Goal: Task Accomplishment & Management: Complete application form

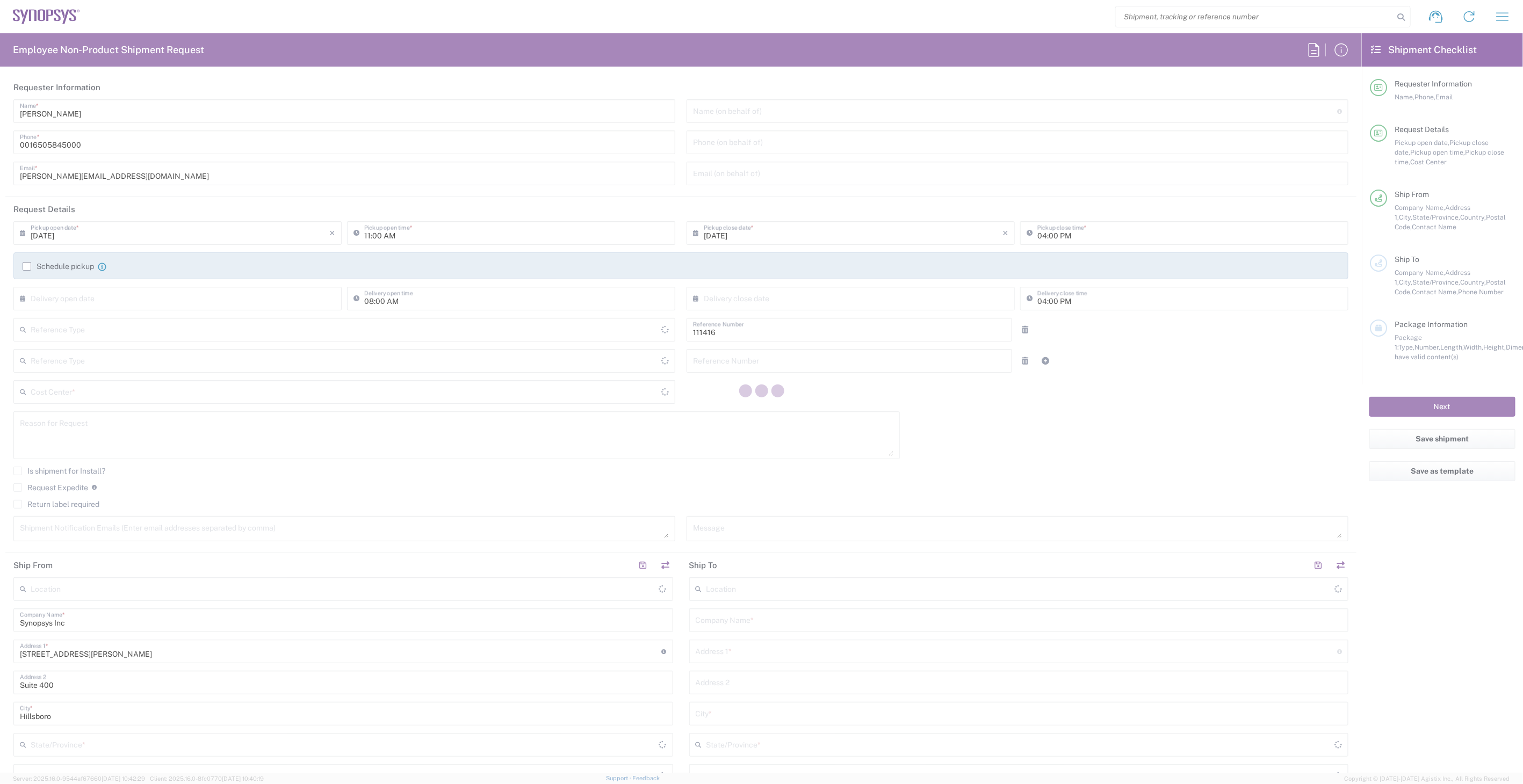
type input "Department"
type input "US01, SIG, IT Platform Products 111416"
type input "[GEOGRAPHIC_DATA]"
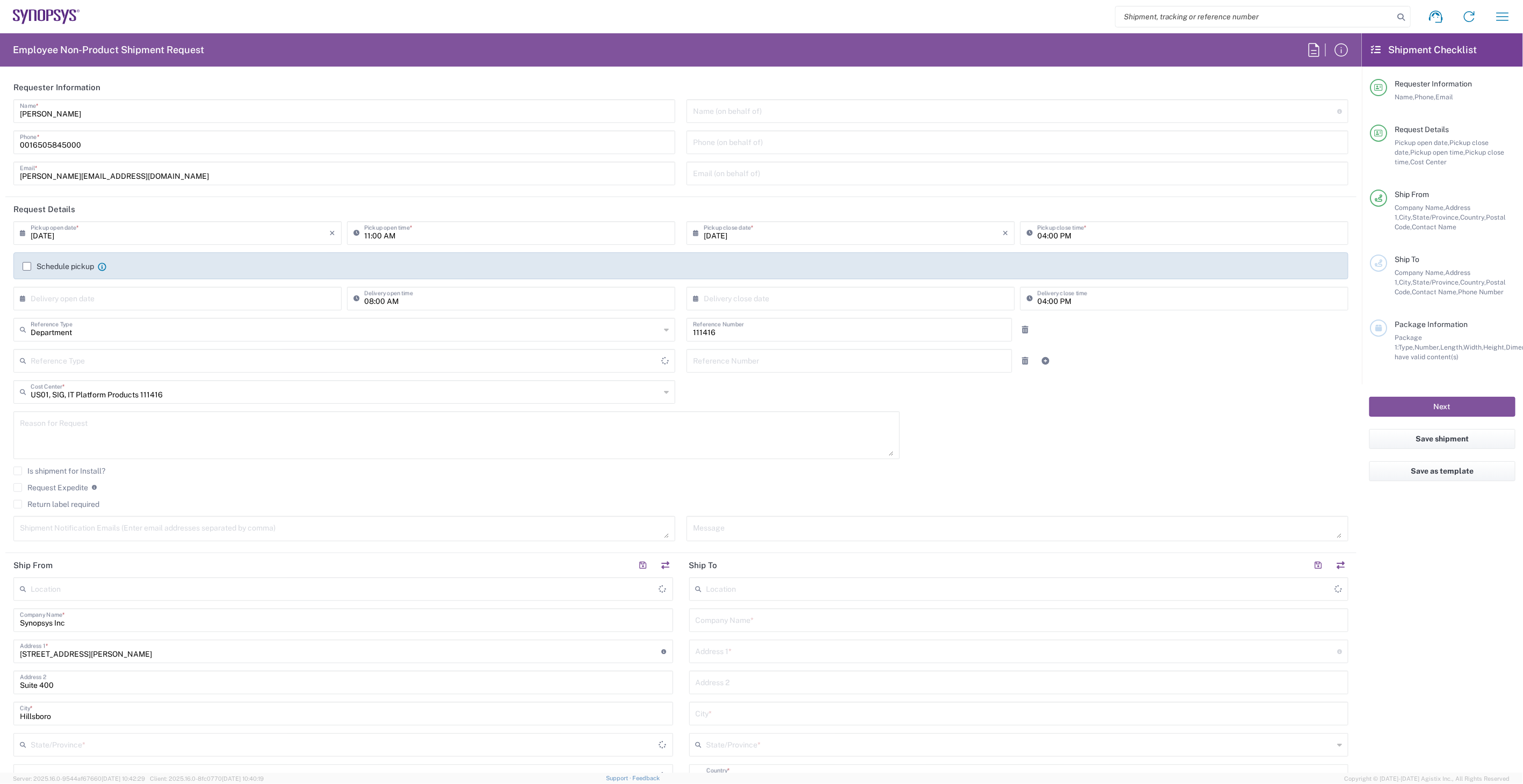
type input "Delivered at Place"
type input "[US_STATE]"
type input "[GEOGRAPHIC_DATA]"
type input "Hillsboro US03"
click at [480, 233] on input "11:00 AM" at bounding box center [516, 232] width 305 height 19
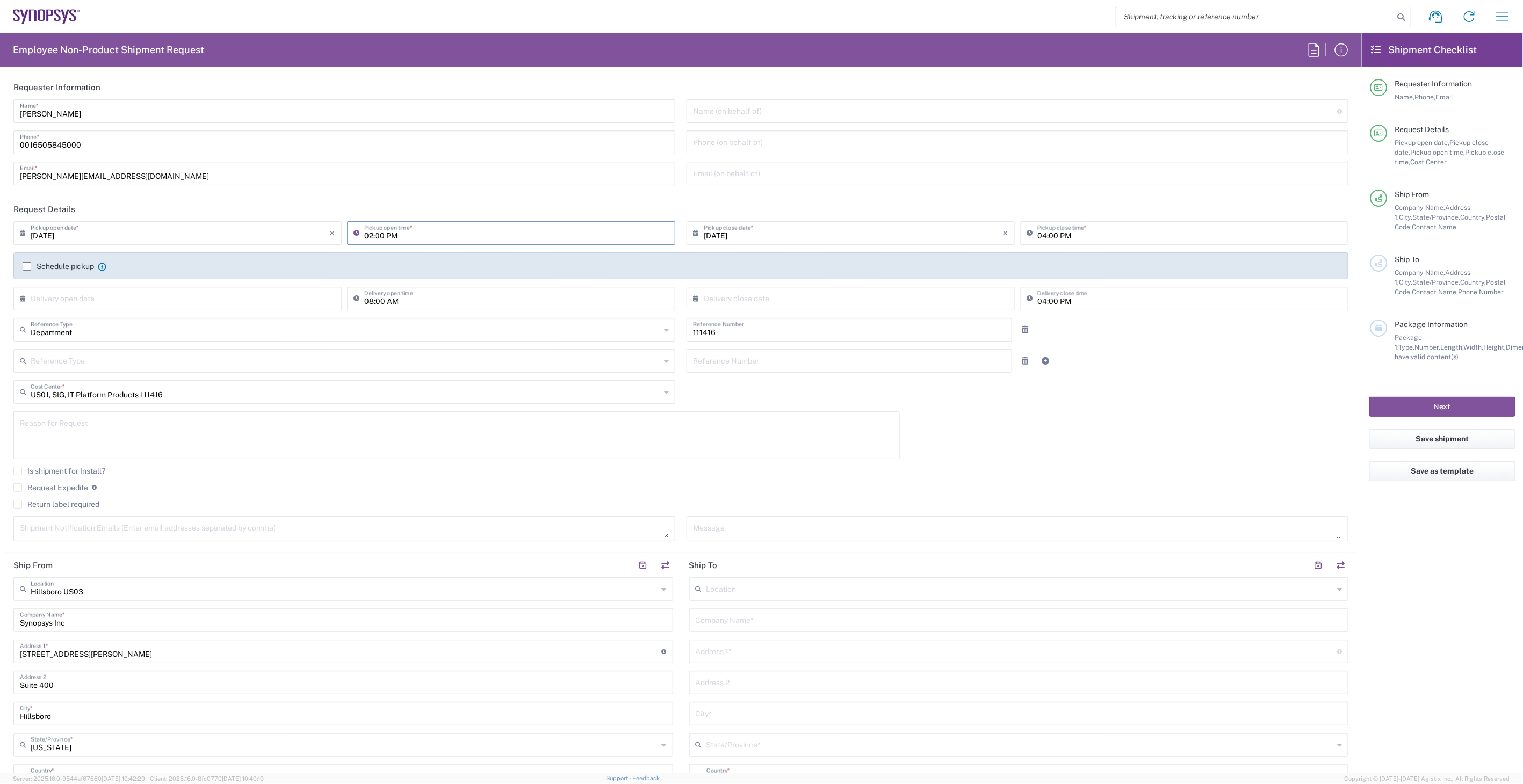
type input "03:00 PM"
type input "Department"
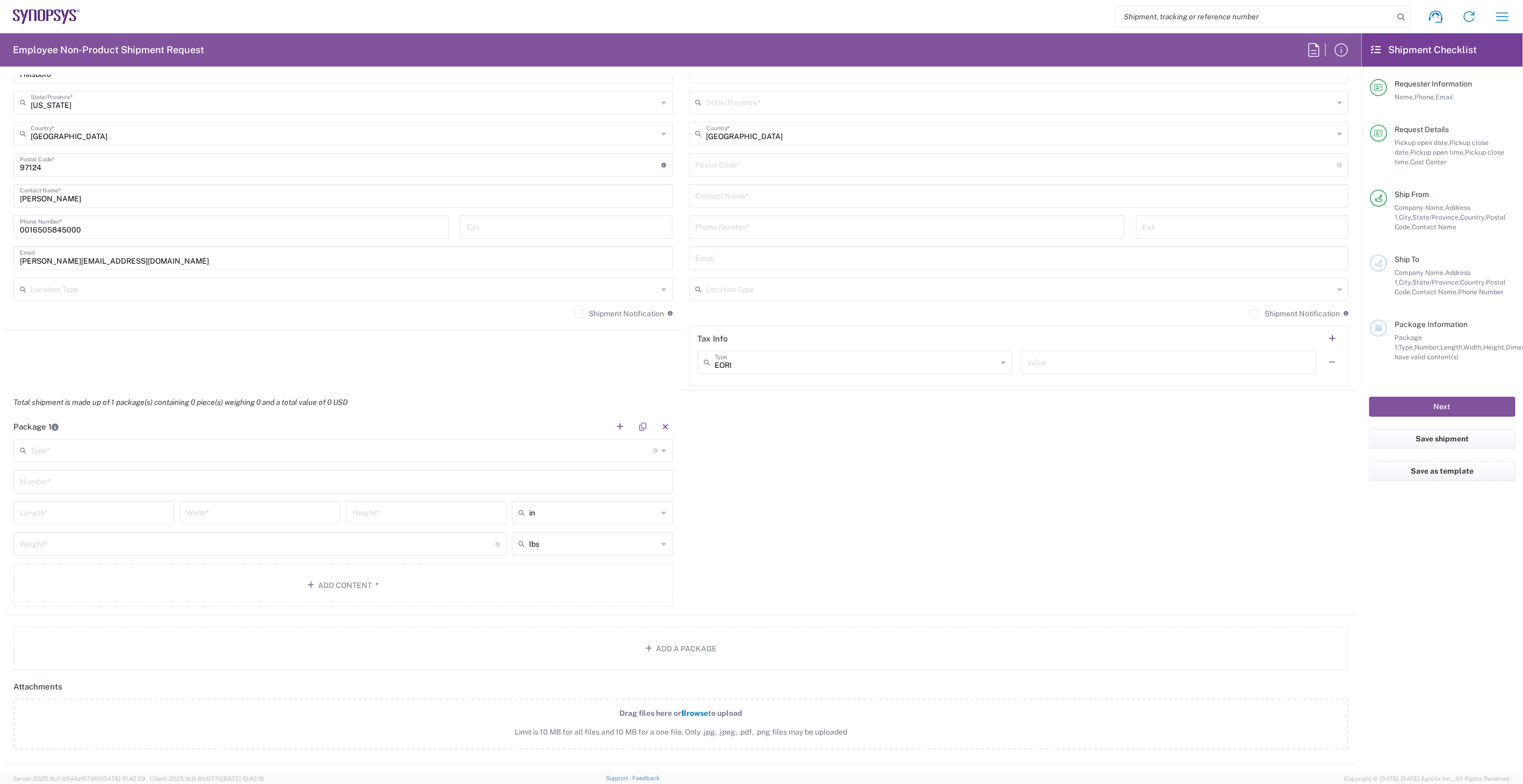
scroll to position [656, 0]
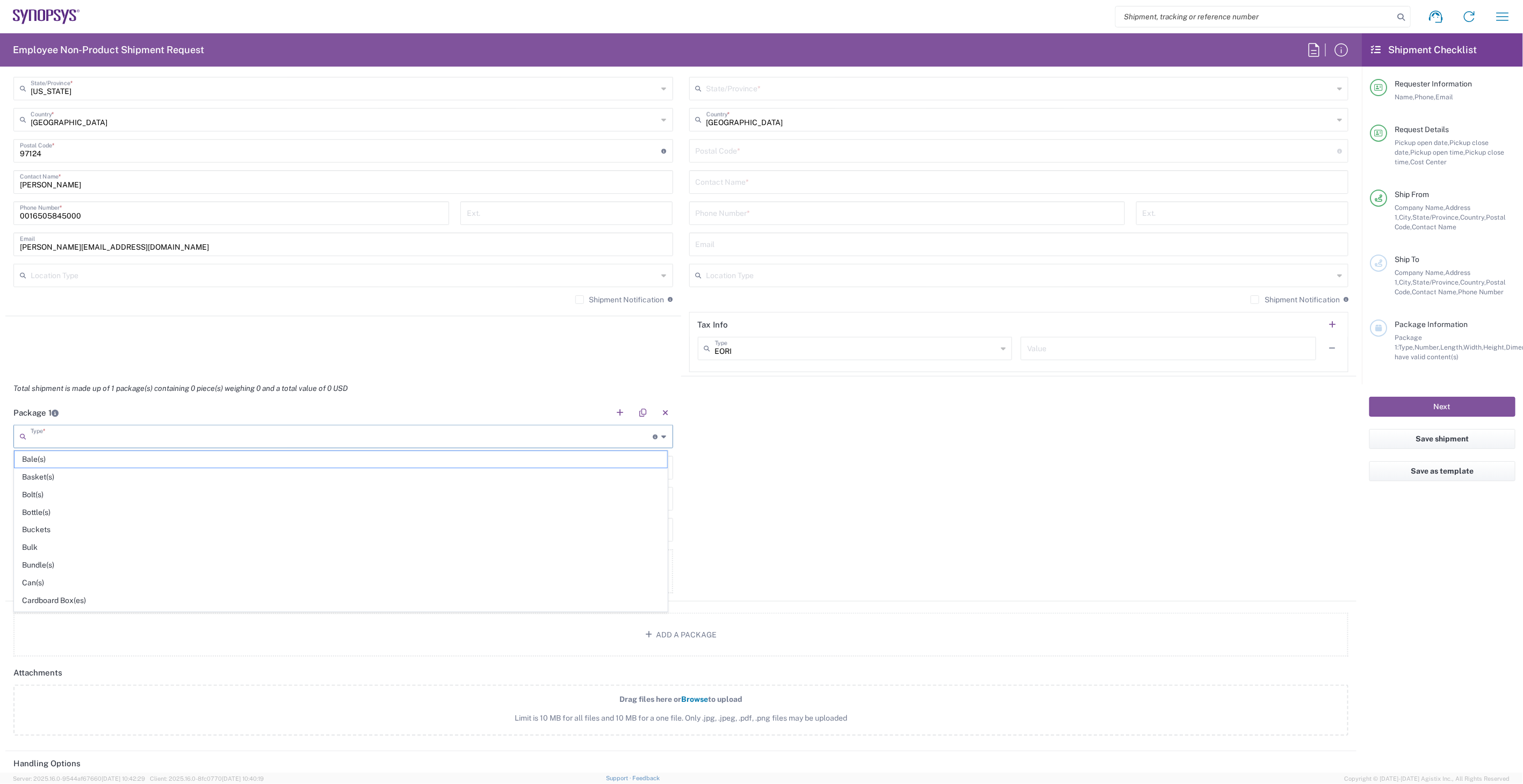
click at [87, 442] on input "text" at bounding box center [342, 435] width 623 height 19
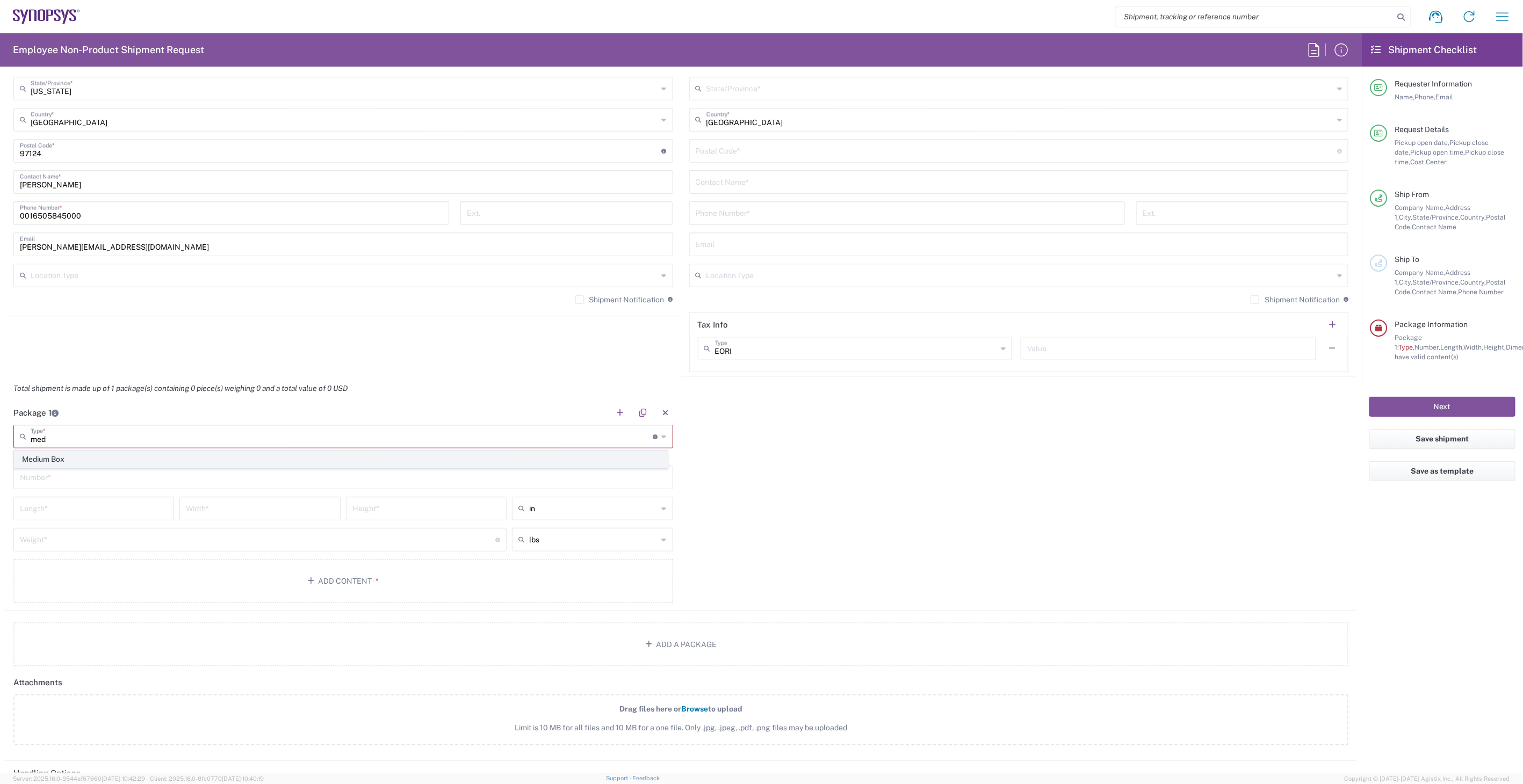
click at [94, 455] on span "Medium Box" at bounding box center [341, 460] width 652 height 16
type input "Medium Box"
type input "13"
type input "11.5"
type input "2.5"
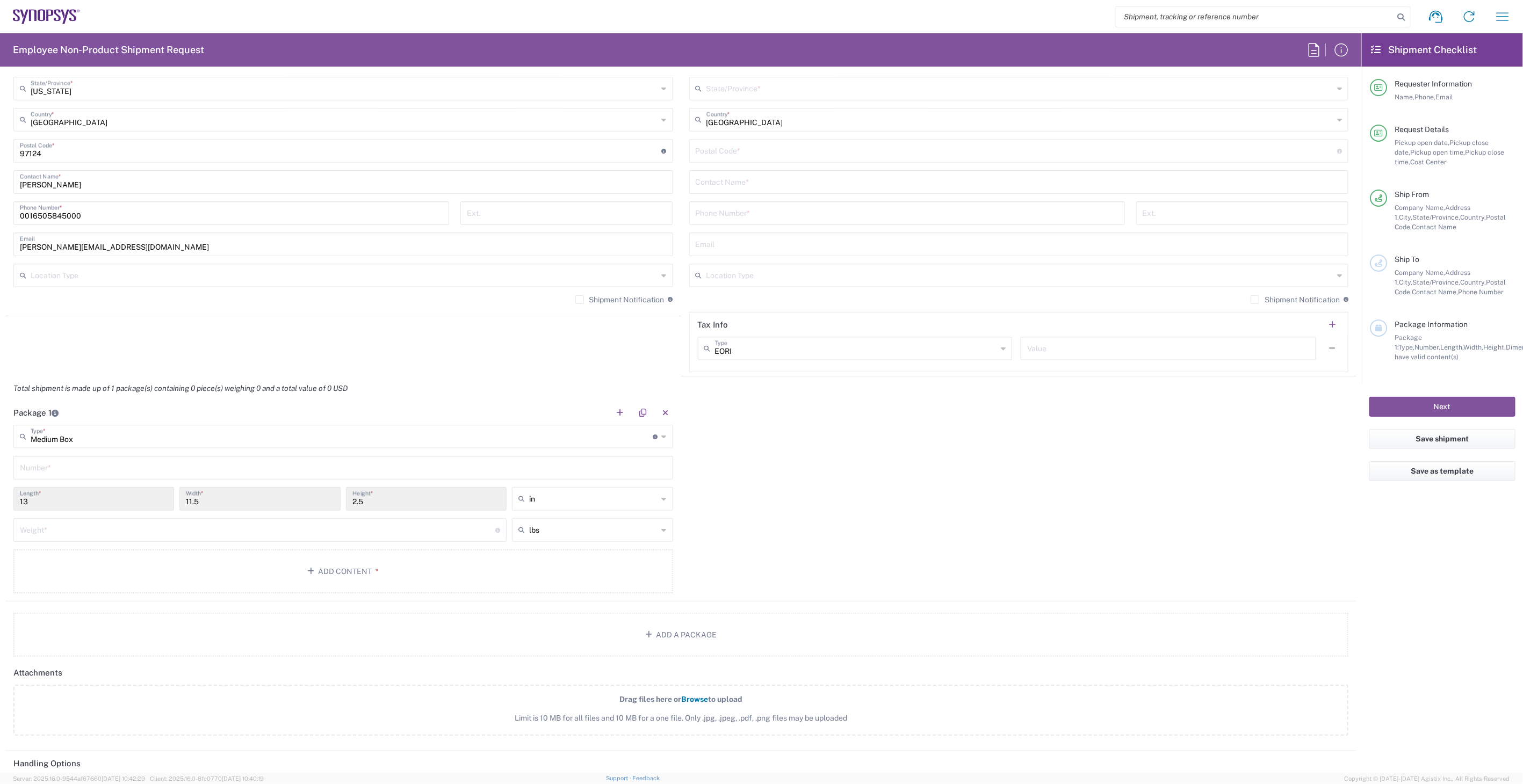
click at [94, 469] on input "text" at bounding box center [343, 467] width 647 height 19
type input "1"
click at [93, 532] on input "number" at bounding box center [257, 529] width 475 height 19
type input "6"
click at [152, 562] on button "Add Content *" at bounding box center [343, 572] width 660 height 44
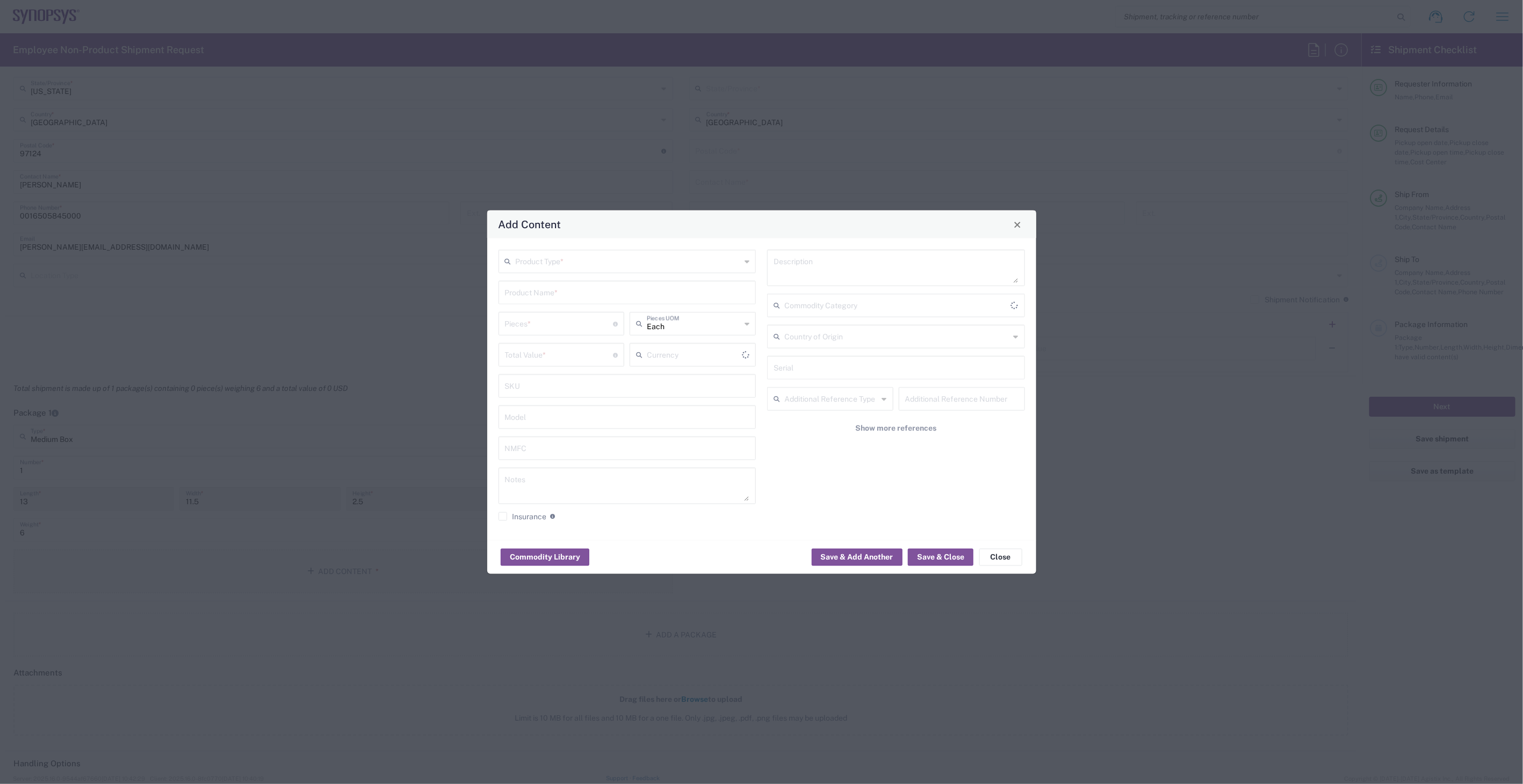
type input "US Dollar"
click at [670, 261] on input "text" at bounding box center [628, 261] width 225 height 19
click at [663, 281] on span "Documents" at bounding box center [627, 285] width 255 height 16
type input "Documents"
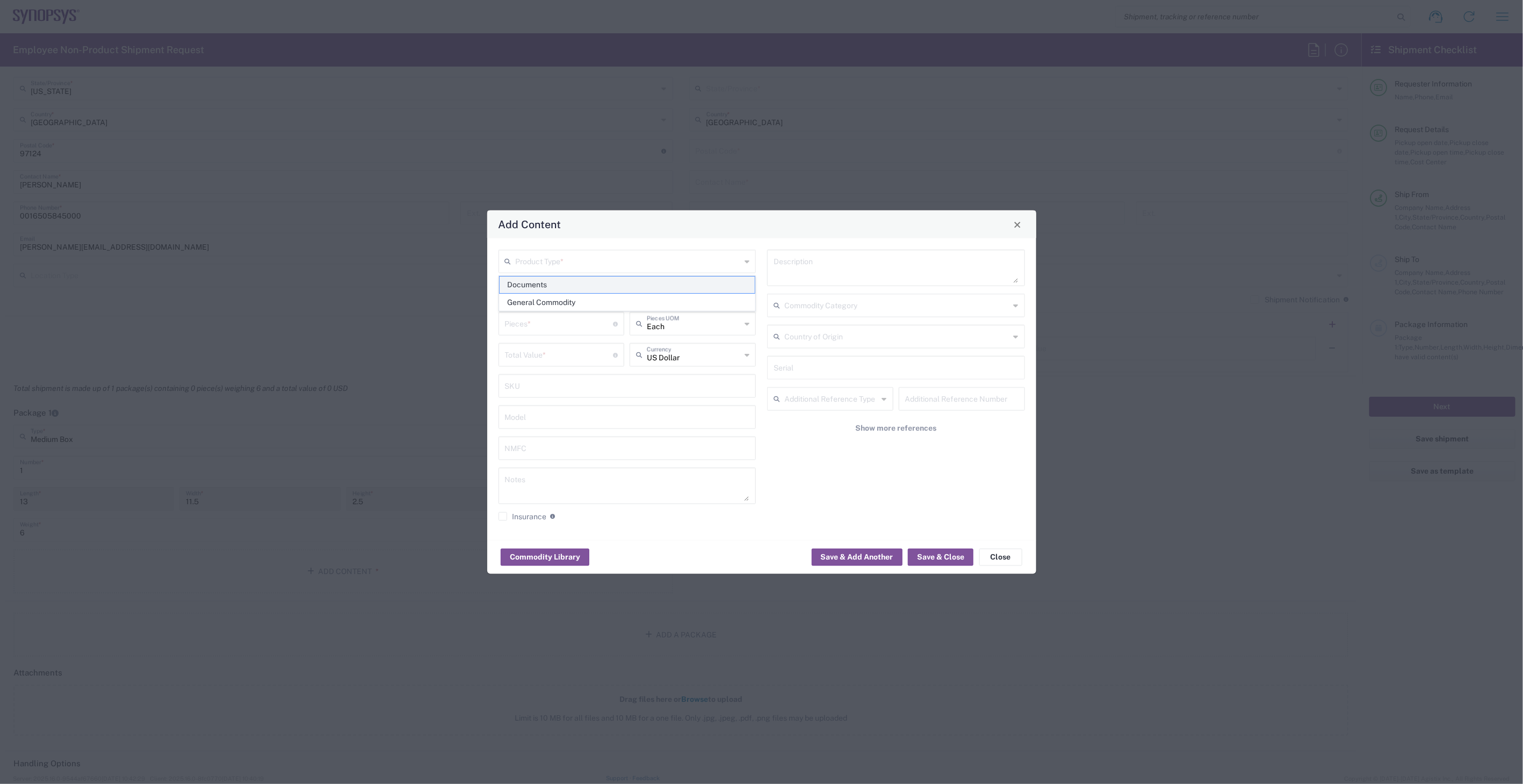
type input "1"
type textarea "Documents"
click at [651, 263] on input "Documents" at bounding box center [628, 261] width 225 height 19
click at [631, 297] on span "General Commodity" at bounding box center [627, 302] width 255 height 16
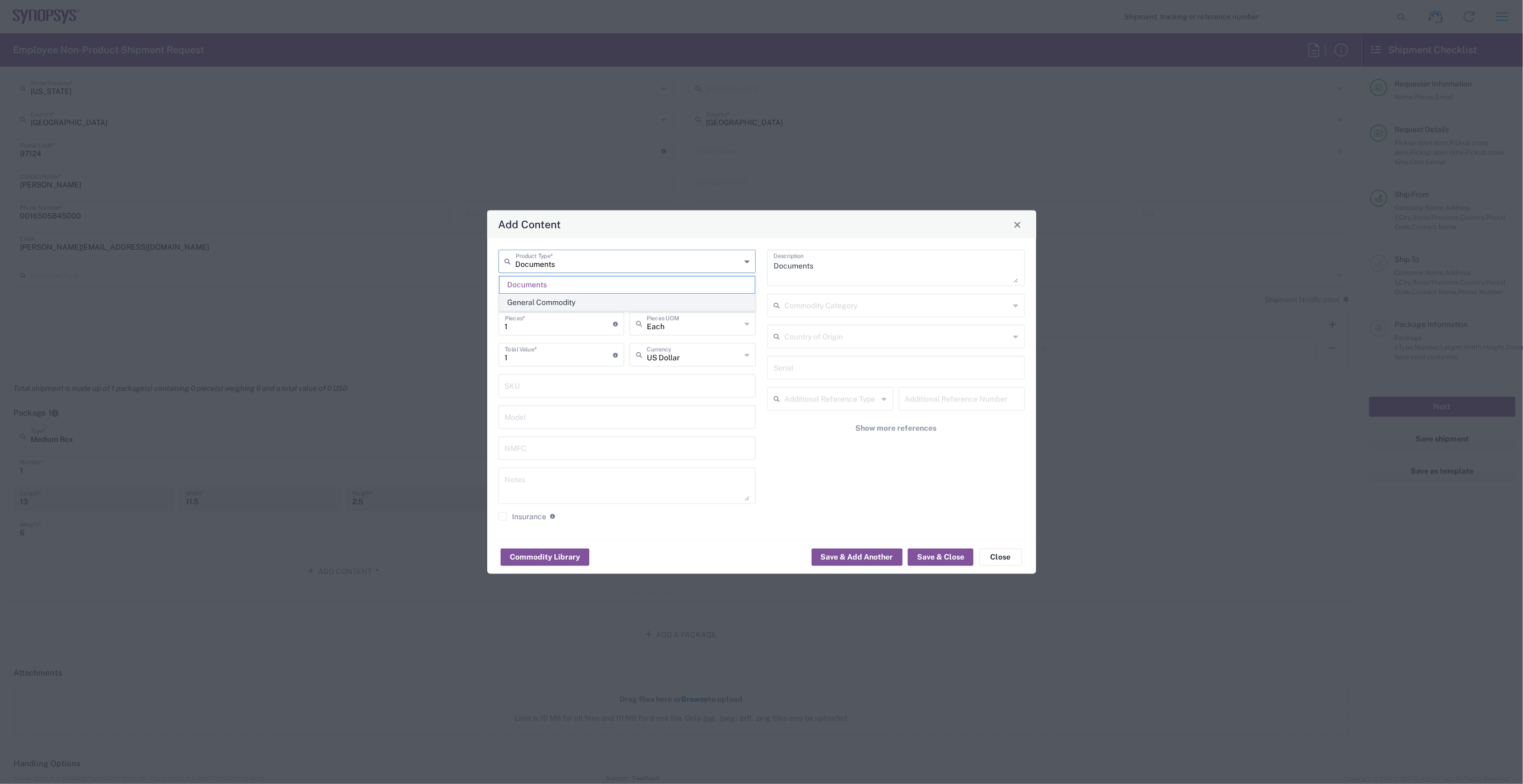
type input "General Commodity"
click at [574, 294] on input "text" at bounding box center [627, 292] width 245 height 19
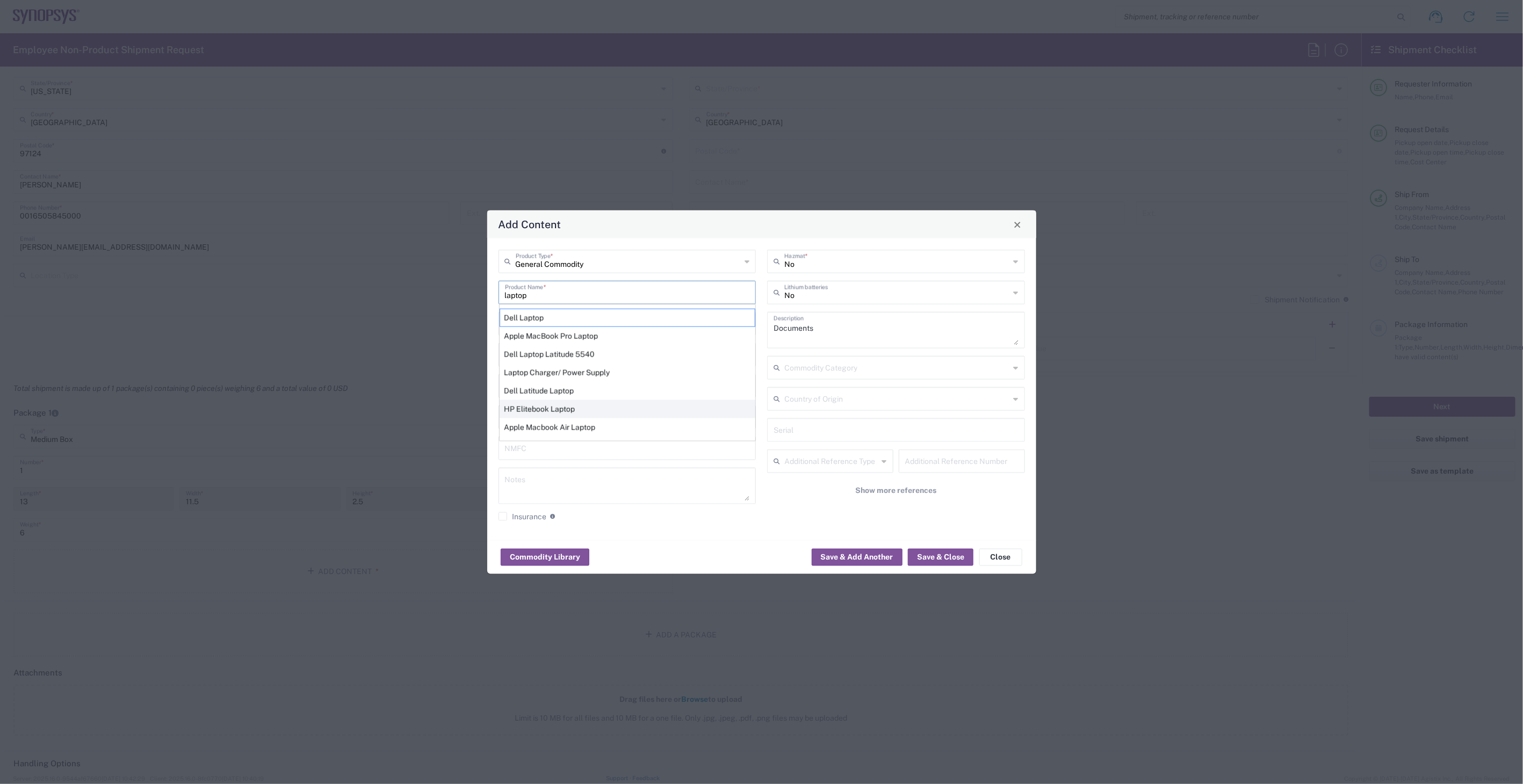
click at [576, 403] on div "HP Elitebook Laptop" at bounding box center [628, 409] width 256 height 18
type input "HP Elitebook Laptop"
type textarea "HP Elitebook Laptop"
click at [561, 326] on input "number" at bounding box center [559, 323] width 108 height 19
type input "1"
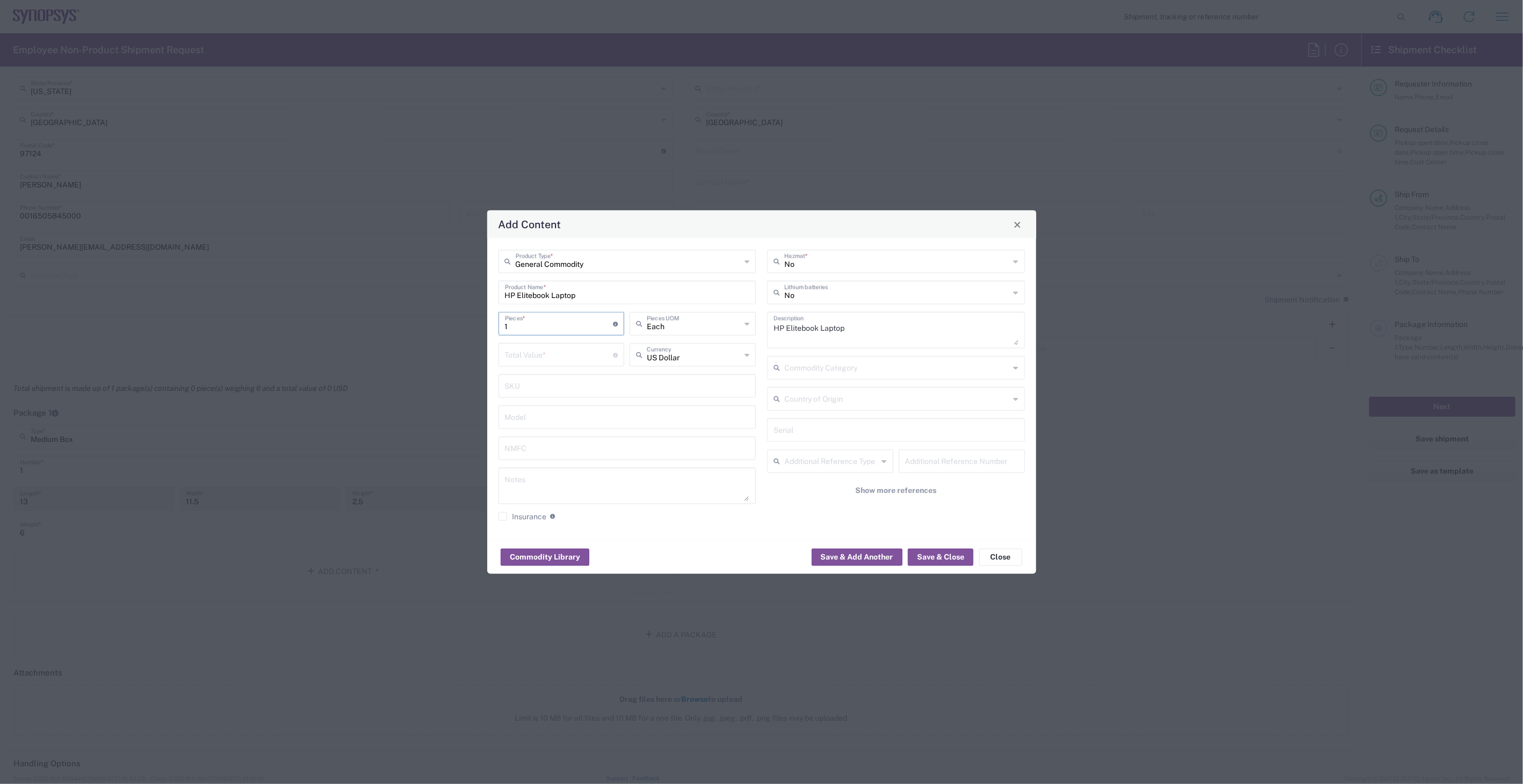
click at [561, 341] on div "1 Pieces * Number of pieces inside all the packages" at bounding box center [561, 328] width 132 height 31
click at [570, 351] on input "number" at bounding box center [559, 354] width 108 height 19
type input "1500"
click at [809, 296] on input "text" at bounding box center [897, 292] width 225 height 19
click at [810, 332] on span "Yes" at bounding box center [895, 333] width 255 height 16
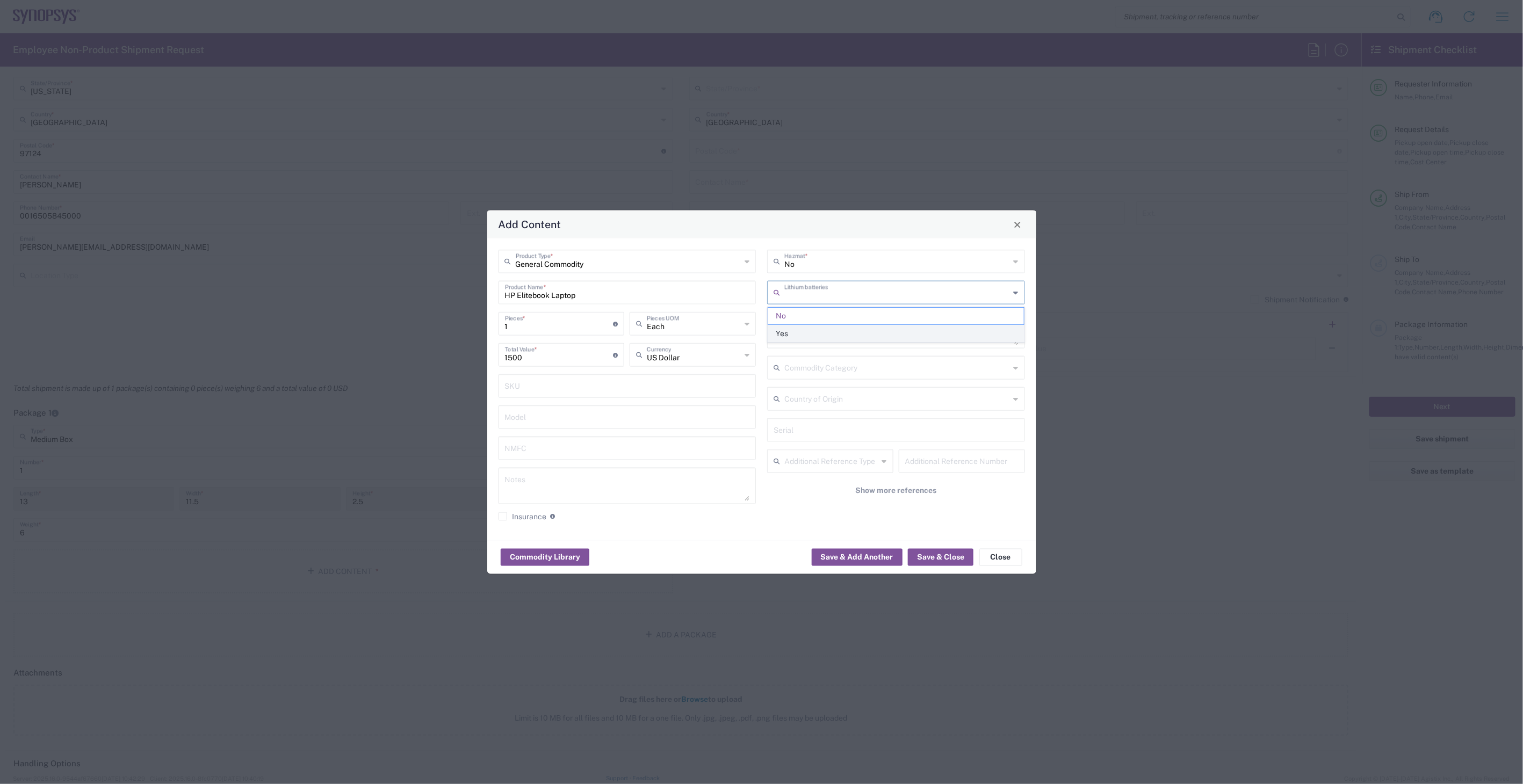
type input "Yes"
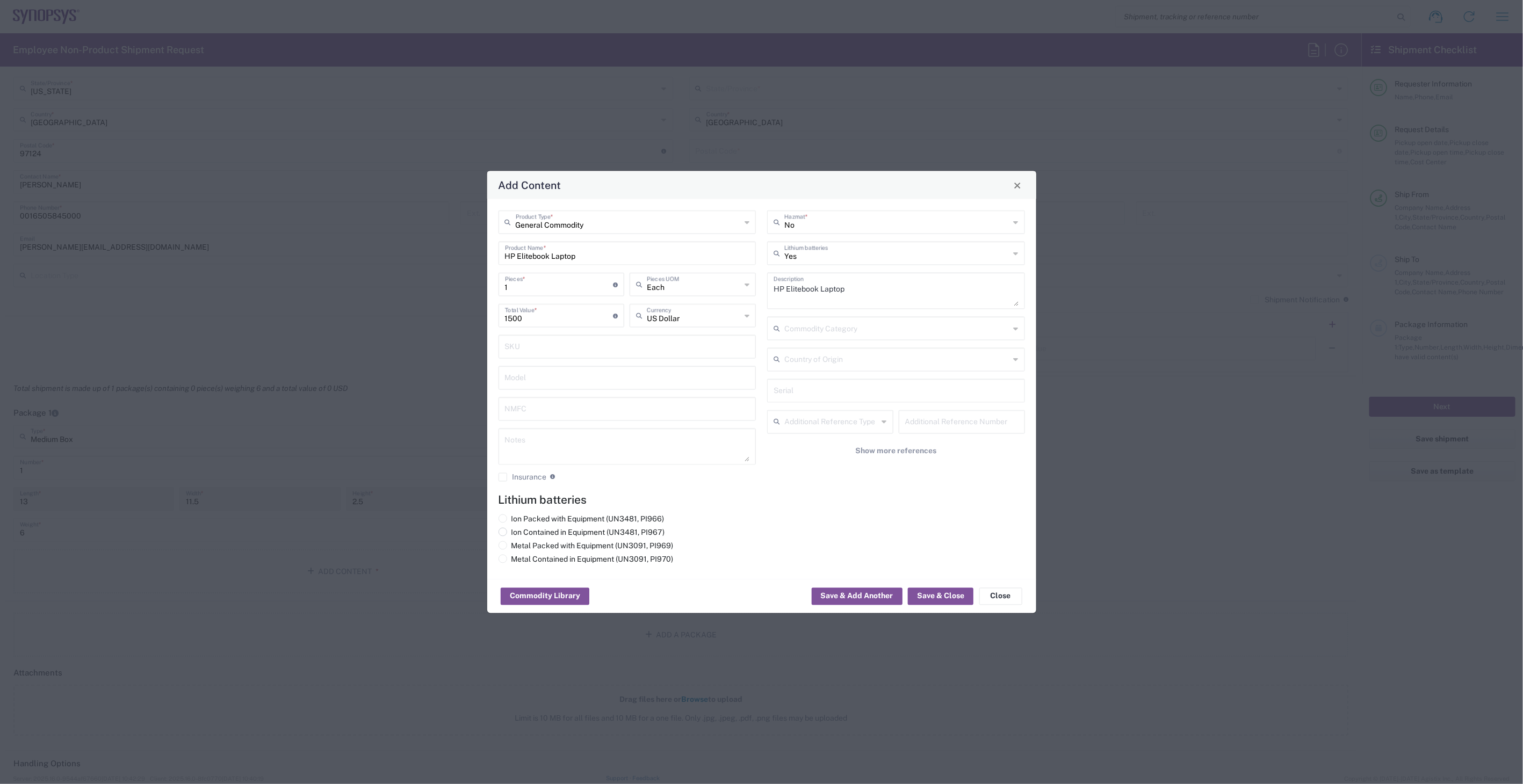
click at [579, 532] on label "Ion Contained in Equipment (UN3481, PI967)" at bounding box center [581, 532] width 166 height 10
click at [519, 532] on input "Ion Contained in Equipment (UN3481, PI967)" at bounding box center [515, 531] width 7 height 7
radio input "true"
click at [926, 598] on button "Save & Close" at bounding box center [941, 596] width 66 height 17
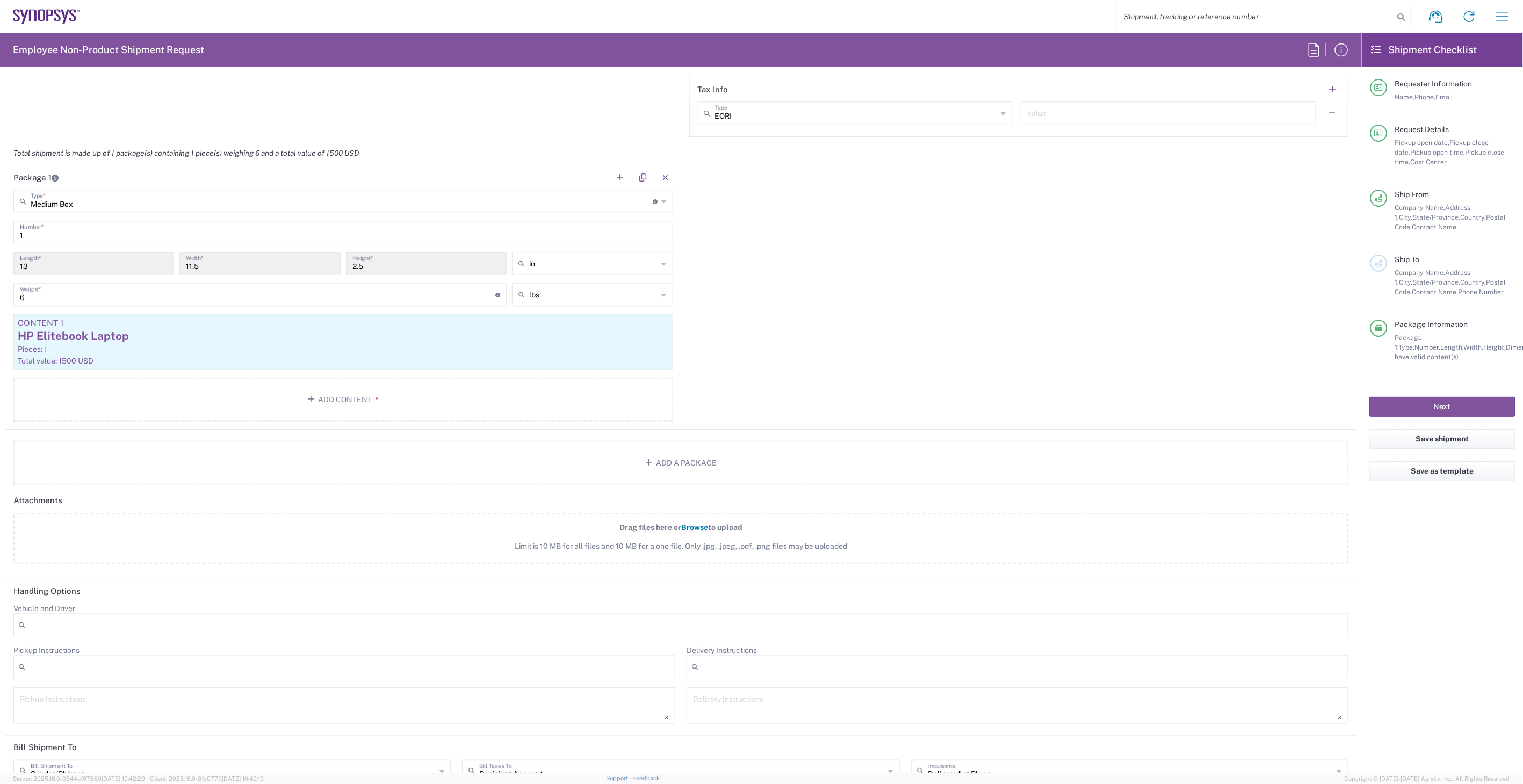
scroll to position [954, 0]
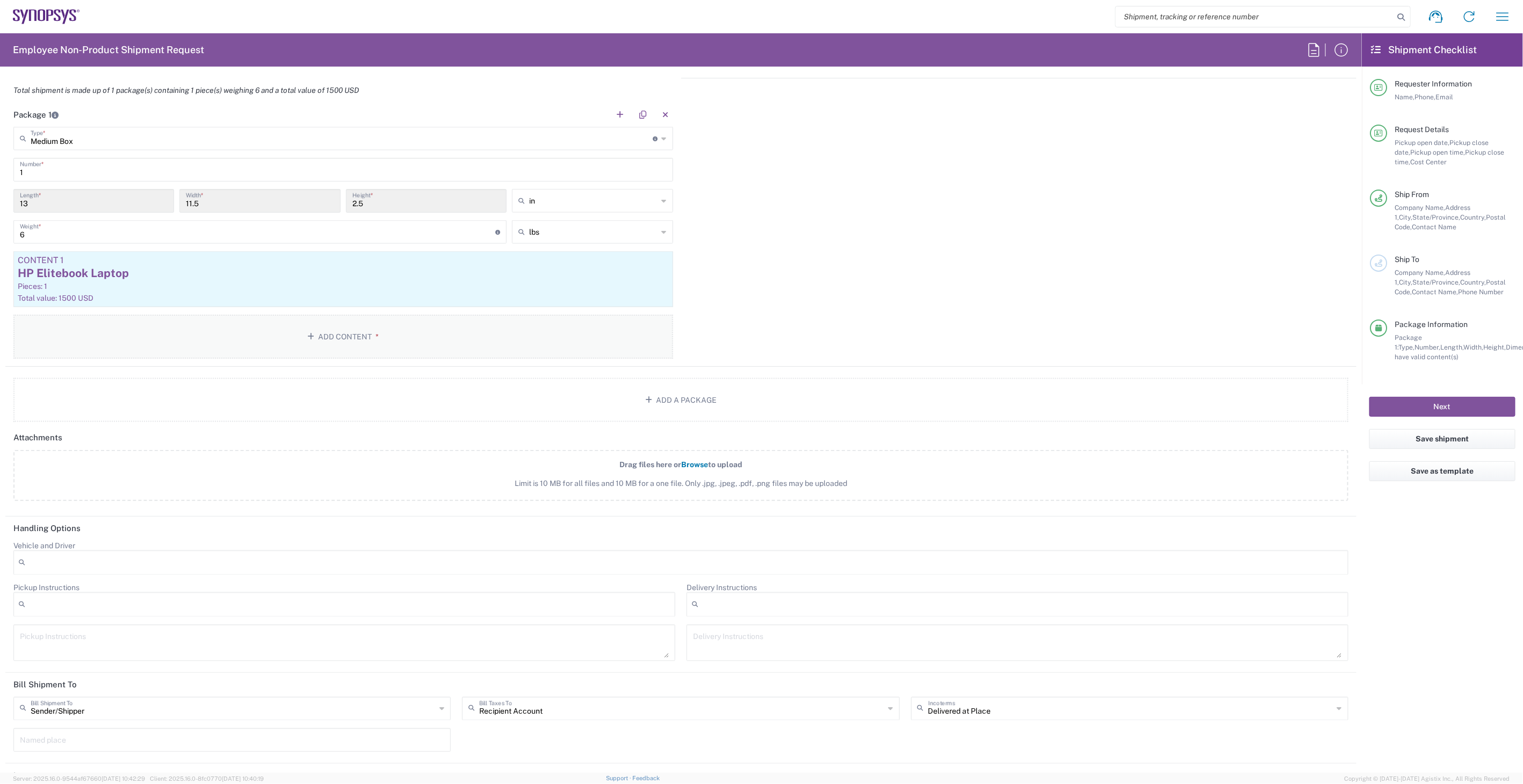
click at [363, 335] on button "Add Content *" at bounding box center [343, 337] width 660 height 44
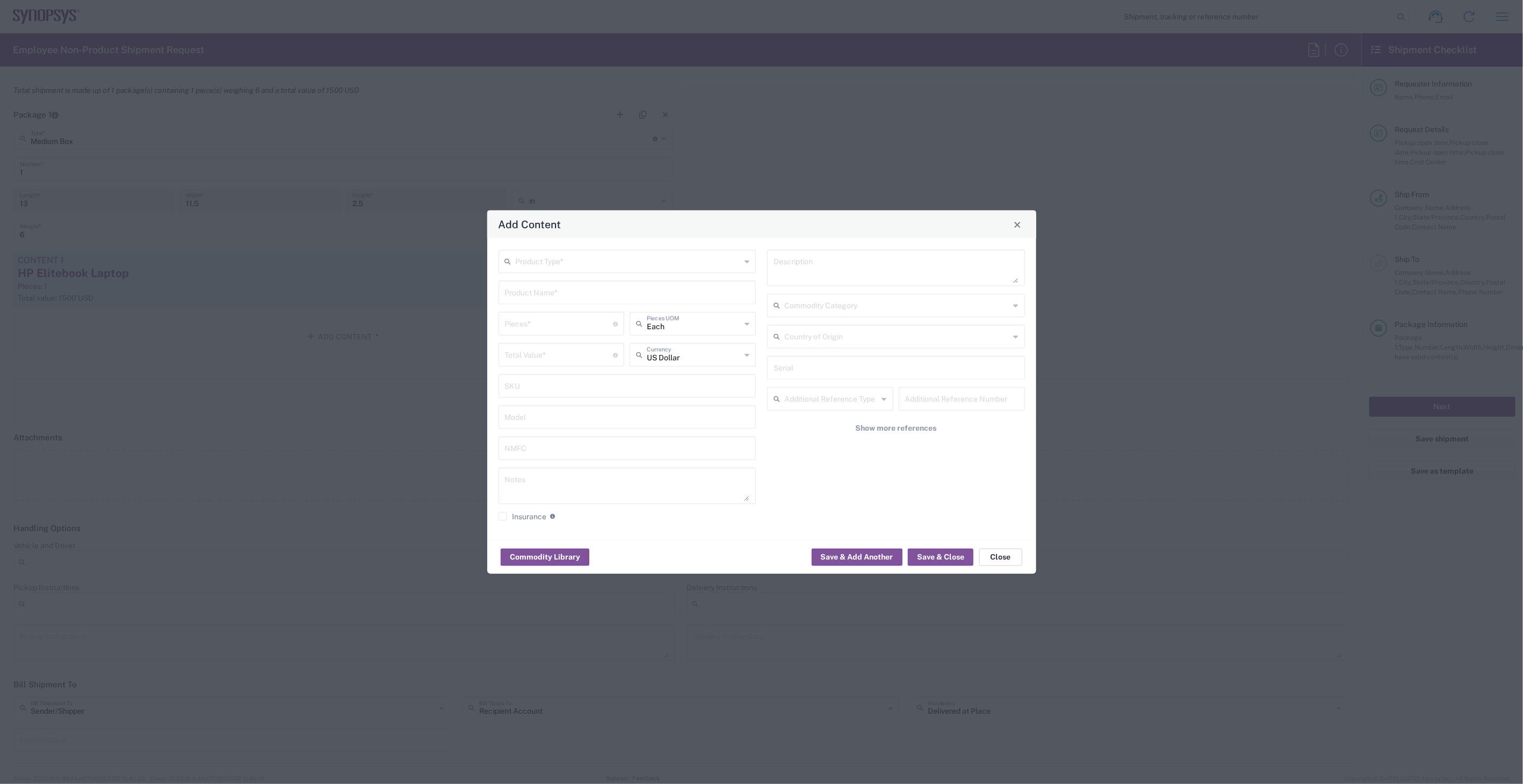
click at [1002, 559] on button "Close" at bounding box center [1001, 556] width 43 height 17
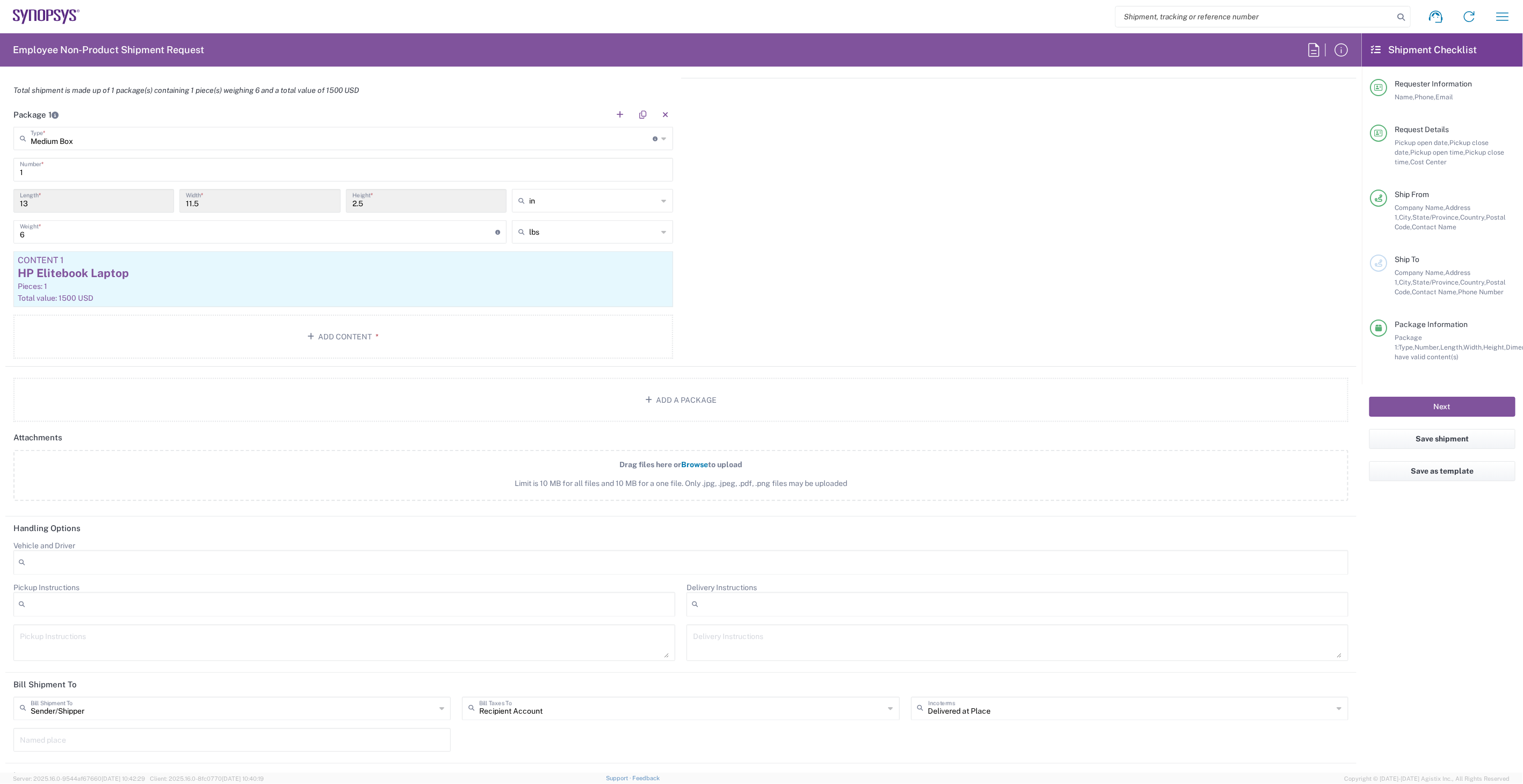
click at [609, 716] on div "Recipient Account Bill Taxes To" at bounding box center [681, 709] width 438 height 24
click at [583, 745] on span "Sender/Shipper" at bounding box center [677, 746] width 433 height 16
type input "Sender/Shipper"
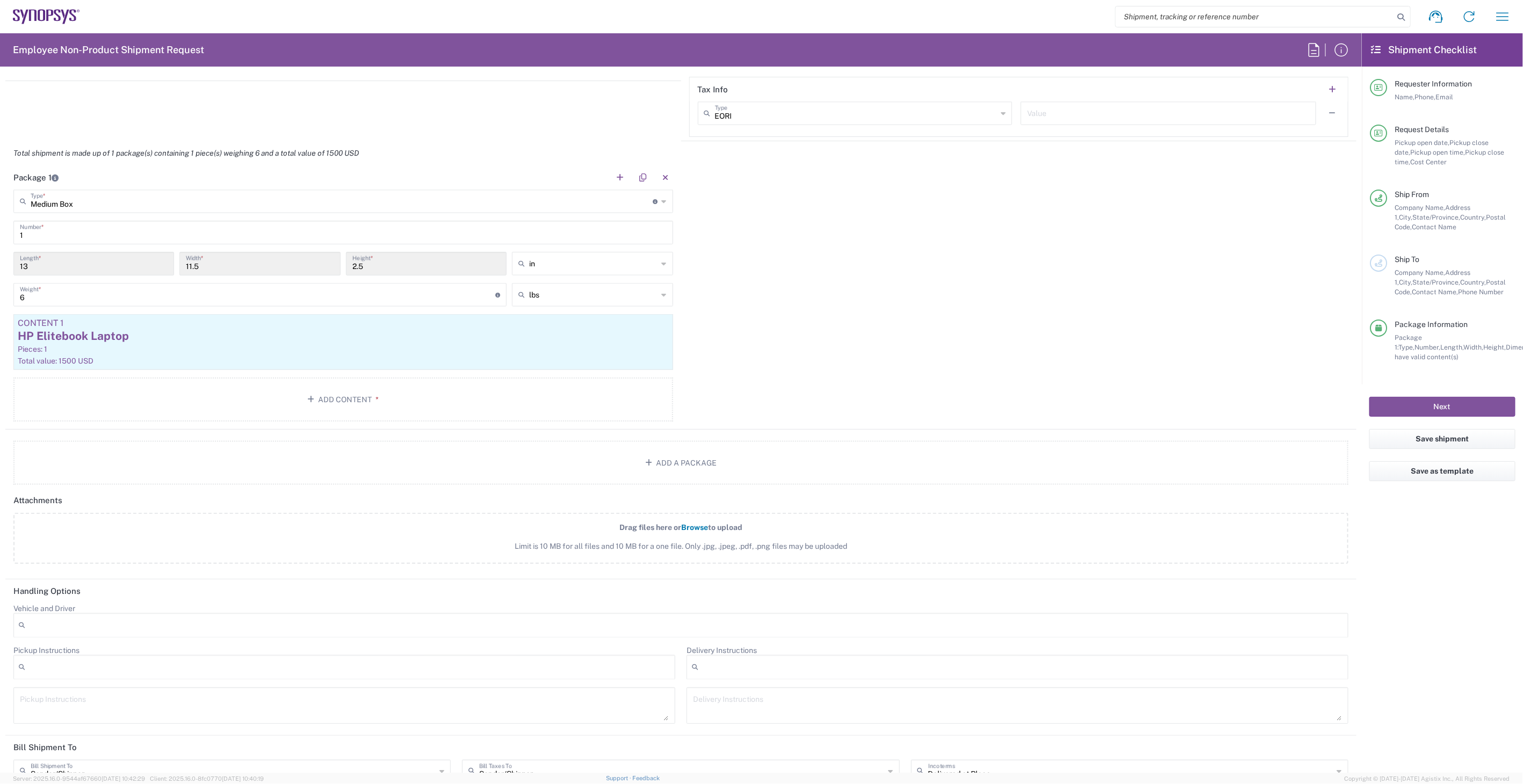
scroll to position [773, 0]
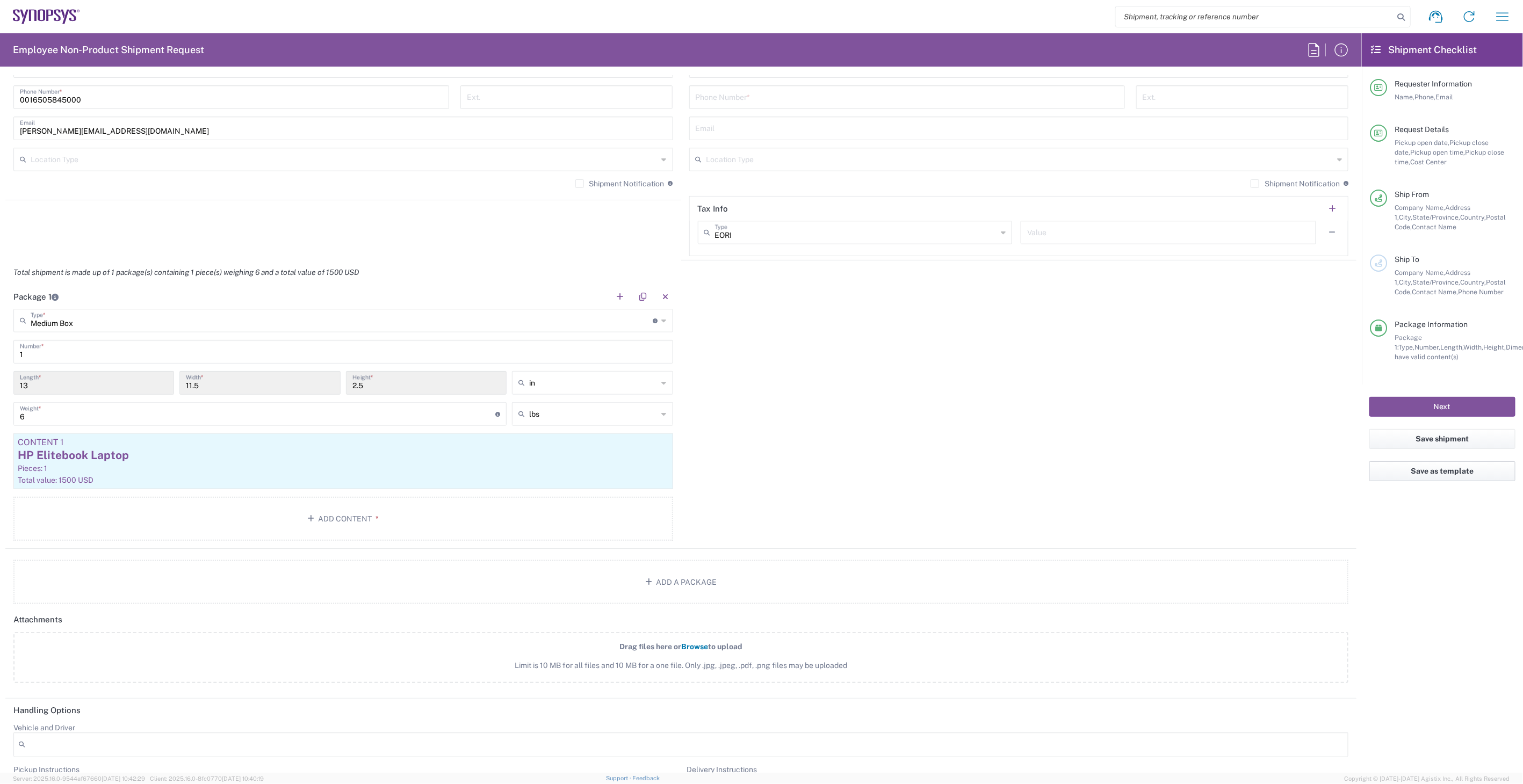
click at [1436, 479] on button "Save as template" at bounding box center [1443, 471] width 146 height 20
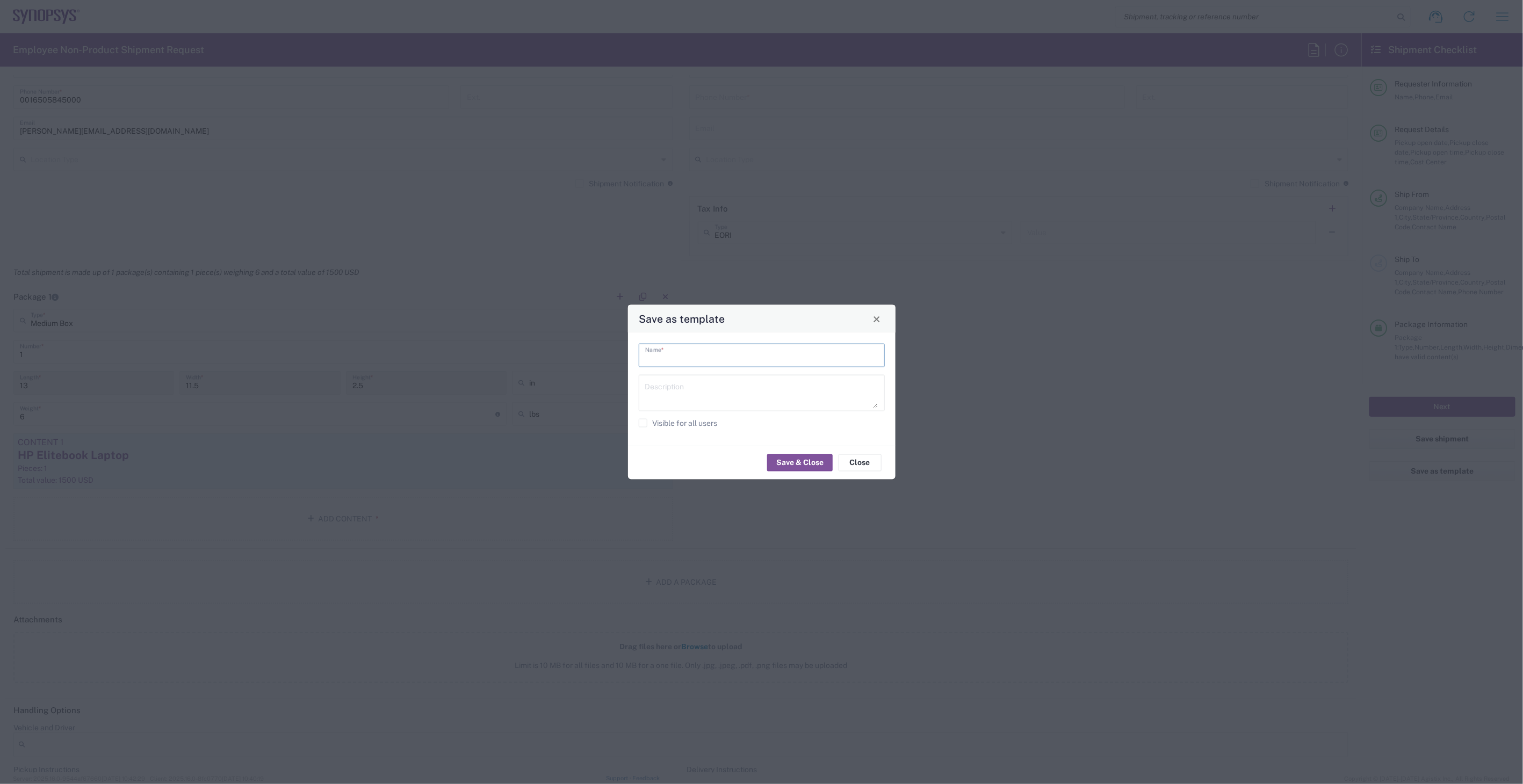
click at [684, 351] on input "text" at bounding box center [762, 355] width 233 height 19
type input "ZBook Shipment"
click at [789, 474] on div "Save & Close Close" at bounding box center [762, 462] width 267 height 34
click at [789, 465] on button "Save & Close" at bounding box center [800, 462] width 66 height 17
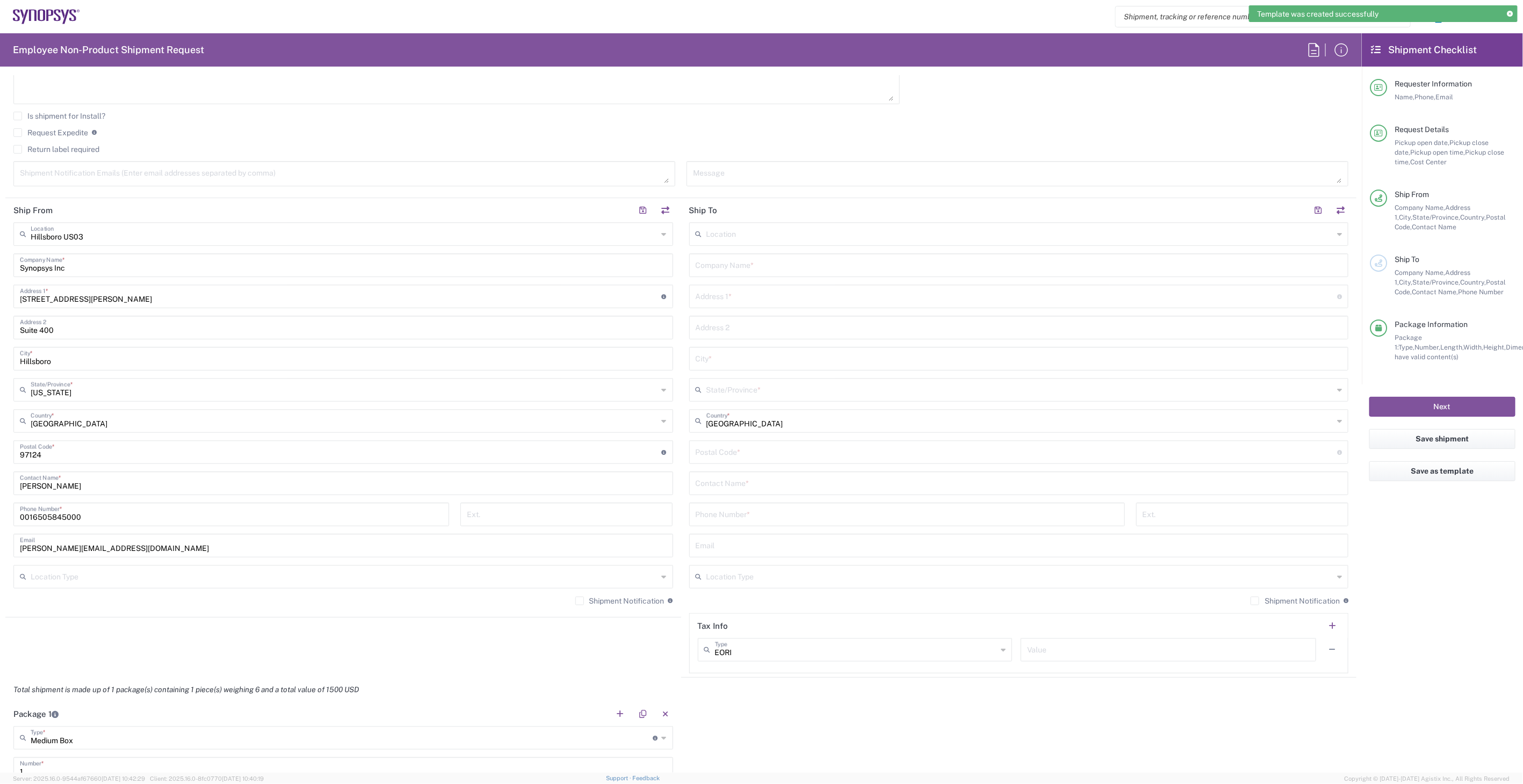
scroll to position [0, 0]
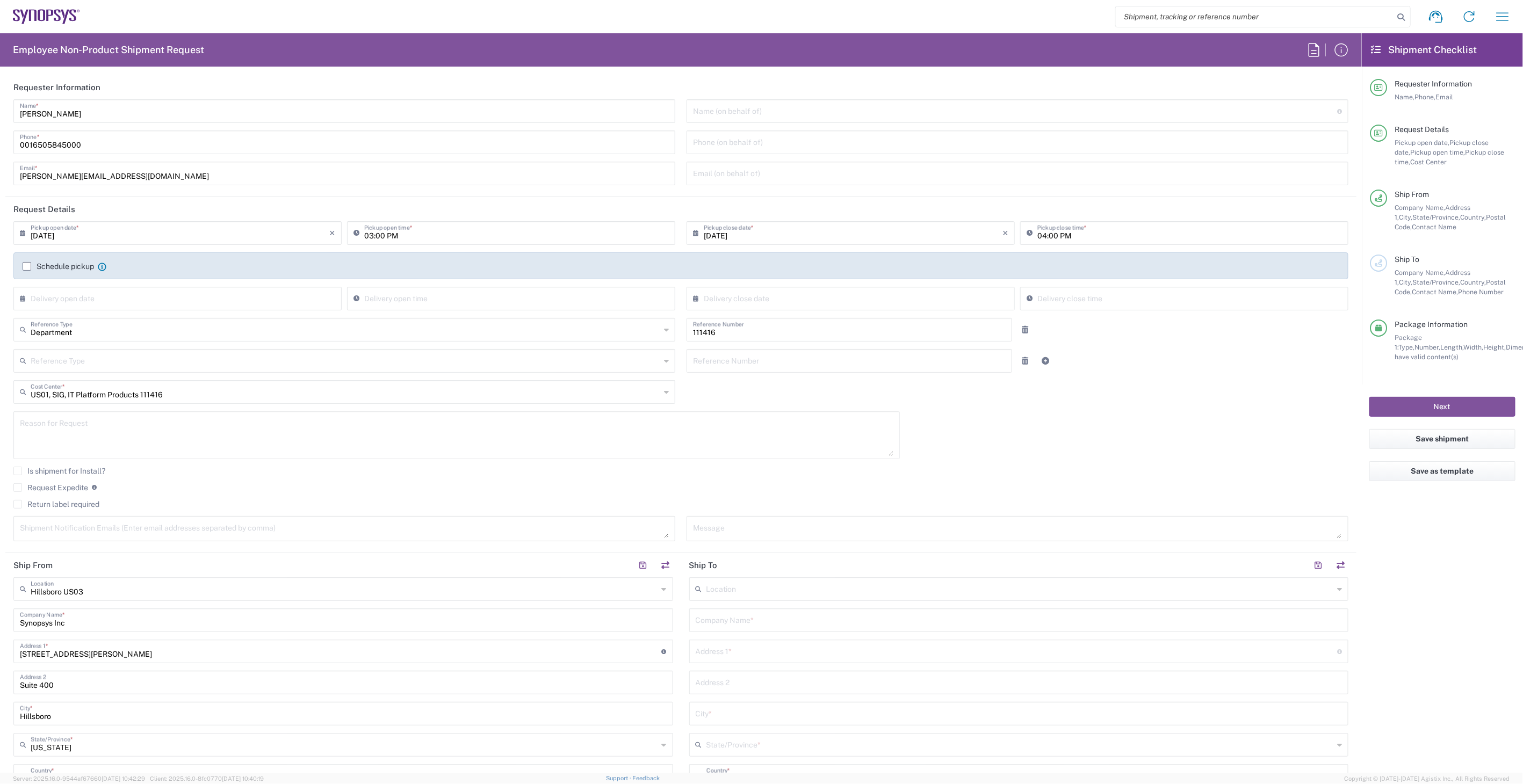
click at [793, 589] on input "text" at bounding box center [1021, 588] width 628 height 19
click at [785, 616] on span "Marlboro US04" at bounding box center [1012, 612] width 652 height 16
type input "Marlboro US04"
type input "Synopsys Inc"
type input "[STREET_ADDRESS]"
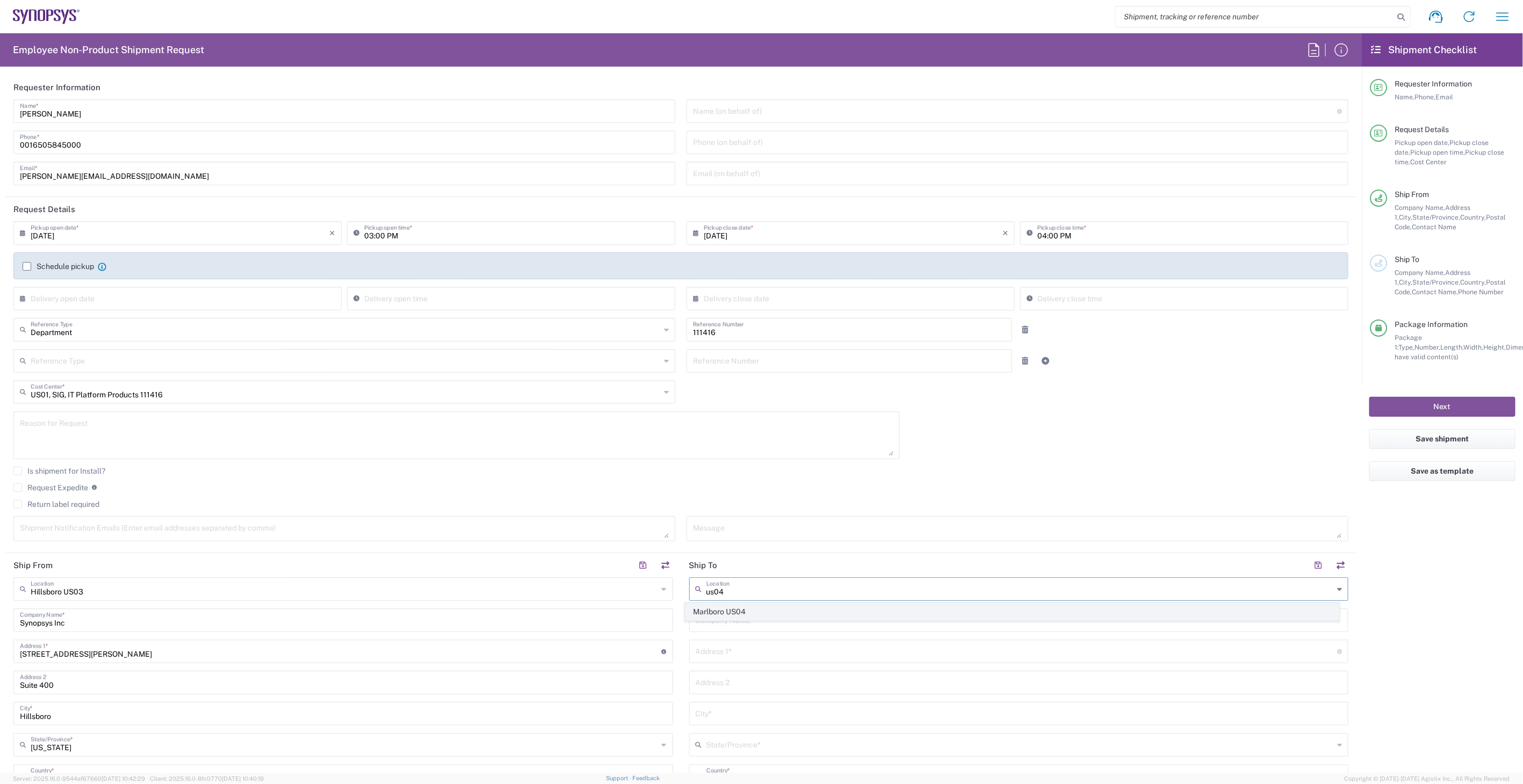
type input "Suite 302B"
type input "[GEOGRAPHIC_DATA]"
type input "[US_STATE]"
type input "01752"
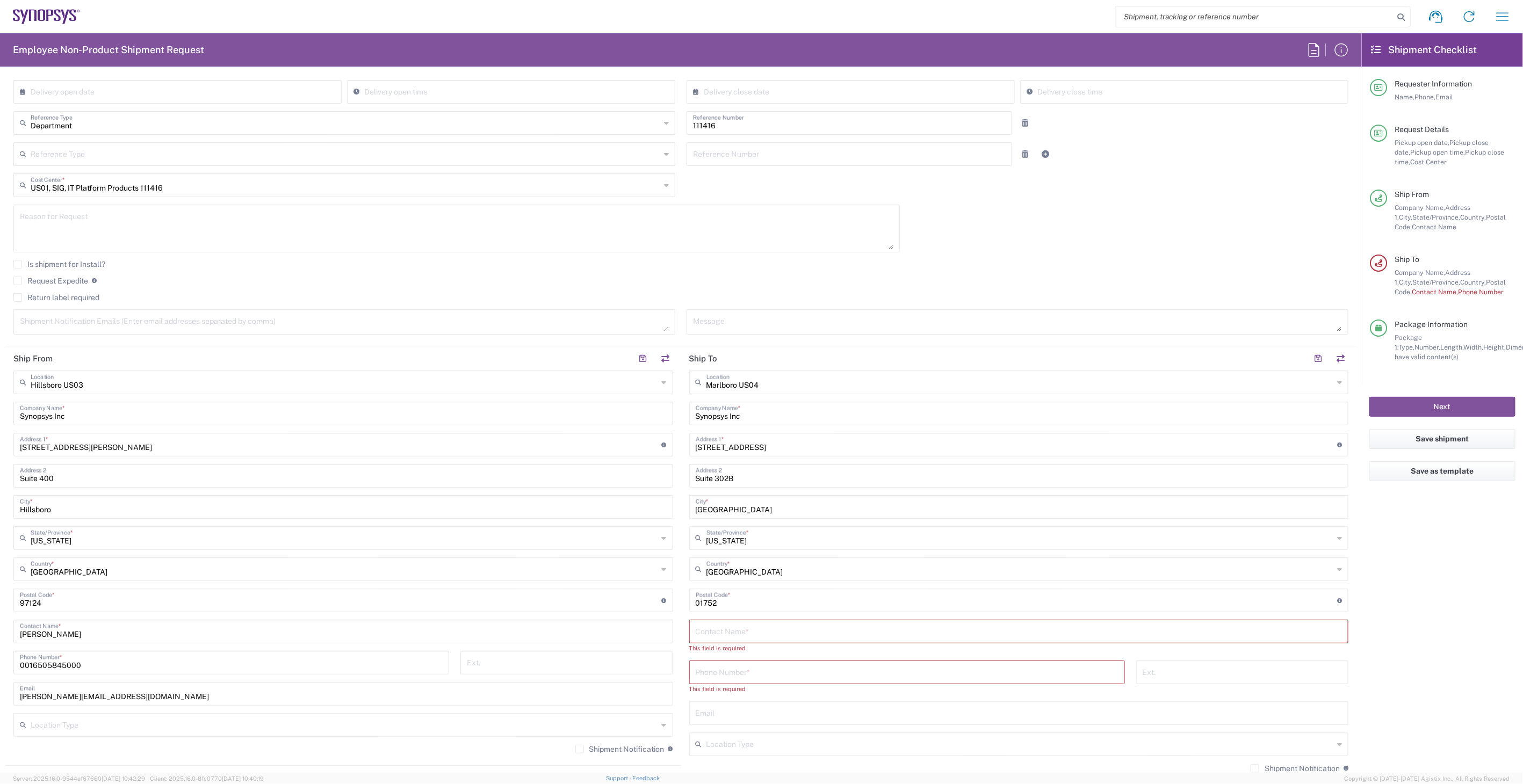
scroll to position [238, 0]
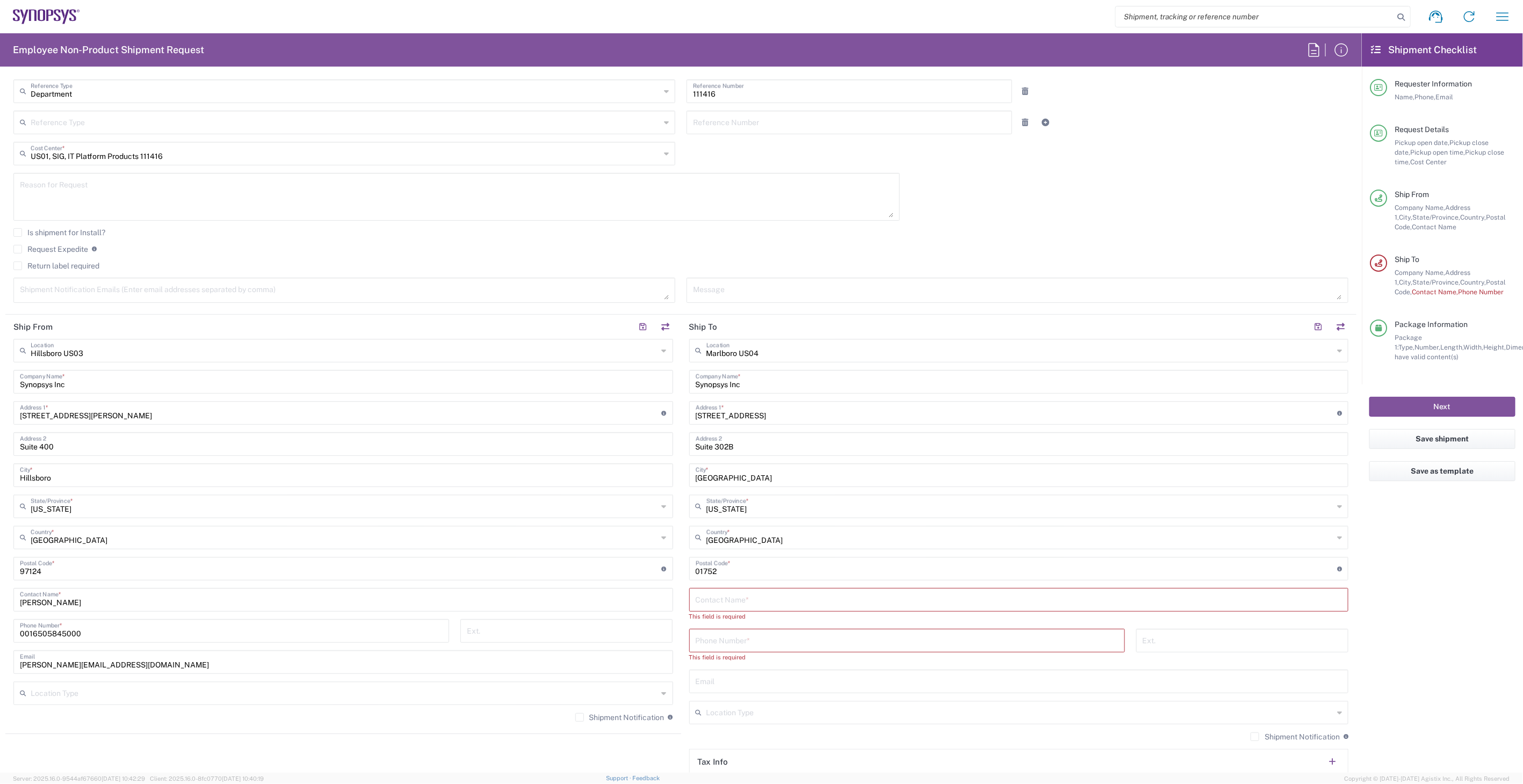
click at [784, 600] on input "text" at bounding box center [1019, 599] width 647 height 19
drag, startPoint x: 860, startPoint y: 582, endPoint x: 867, endPoint y: 597, distance: 16.6
click at [860, 582] on div "[GEOGRAPHIC_DATA] [GEOGRAPHIC_DATA] Location [GEOGRAPHIC_DATA] [GEOGRAPHIC_DATA…" at bounding box center [1019, 559] width 660 height 439
click at [867, 597] on input "text" at bounding box center [1019, 599] width 647 height 19
paste input "[PERSON_NAME]"
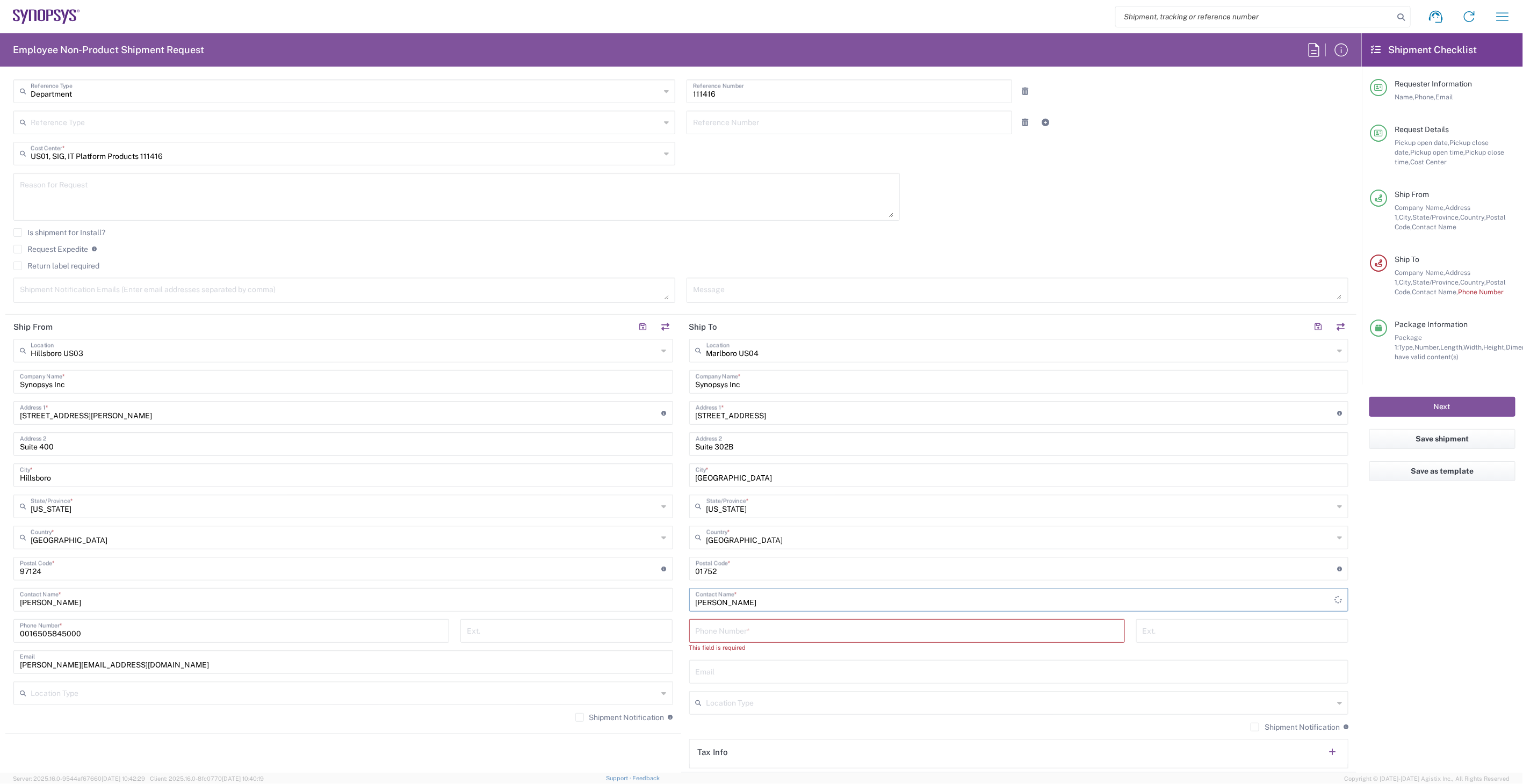
type input "[PERSON_NAME]"
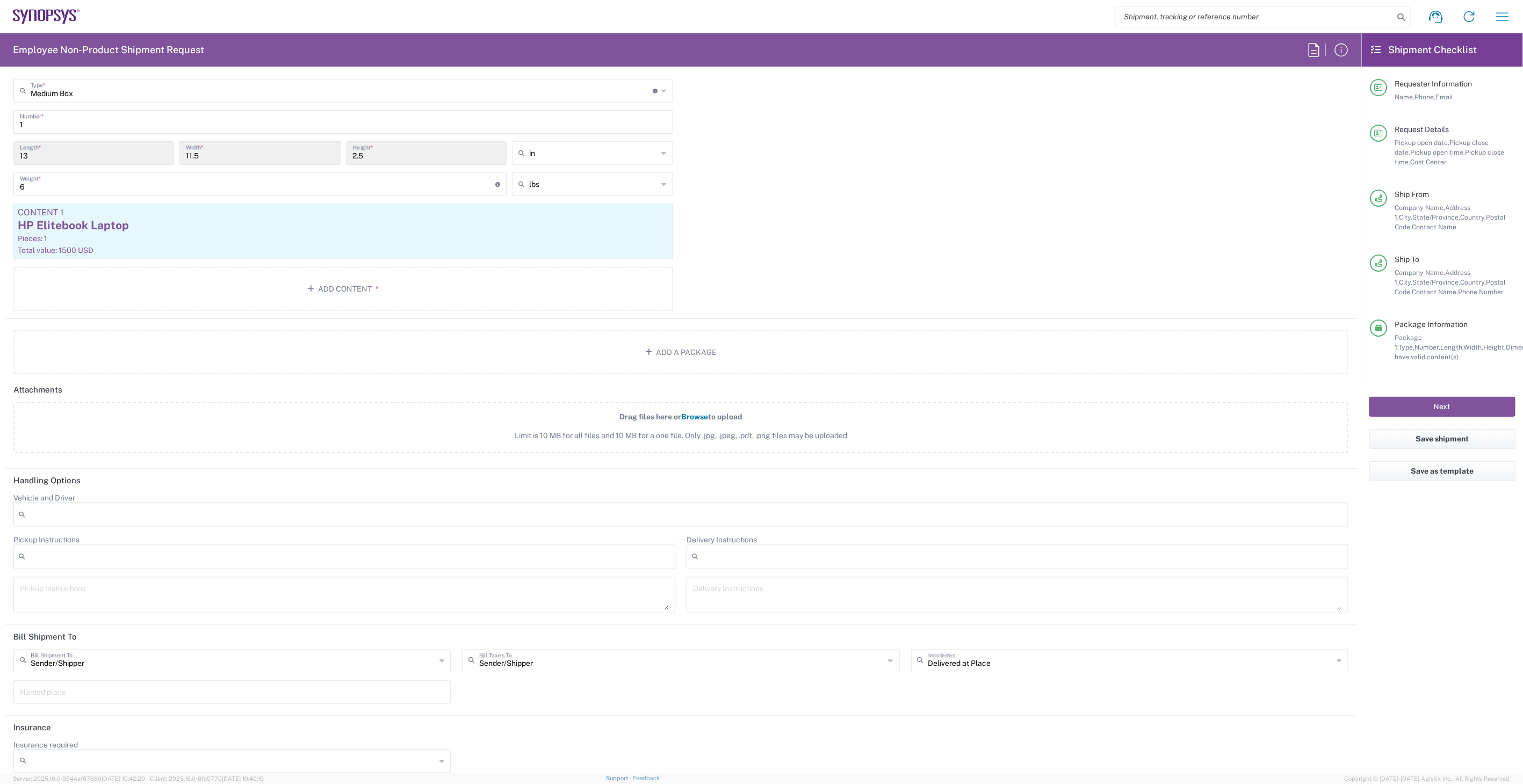
scroll to position [980, 0]
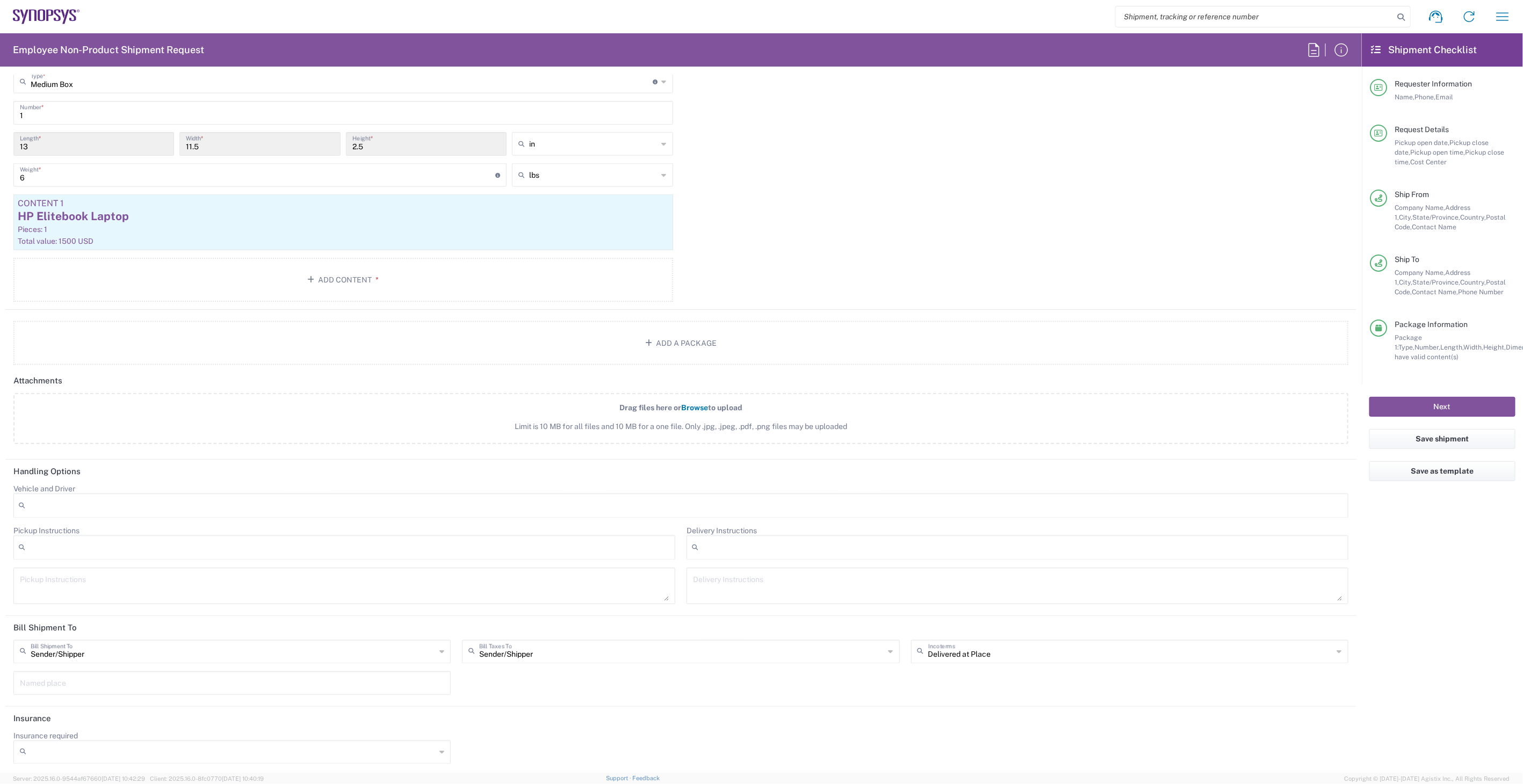
type input "6505845000"
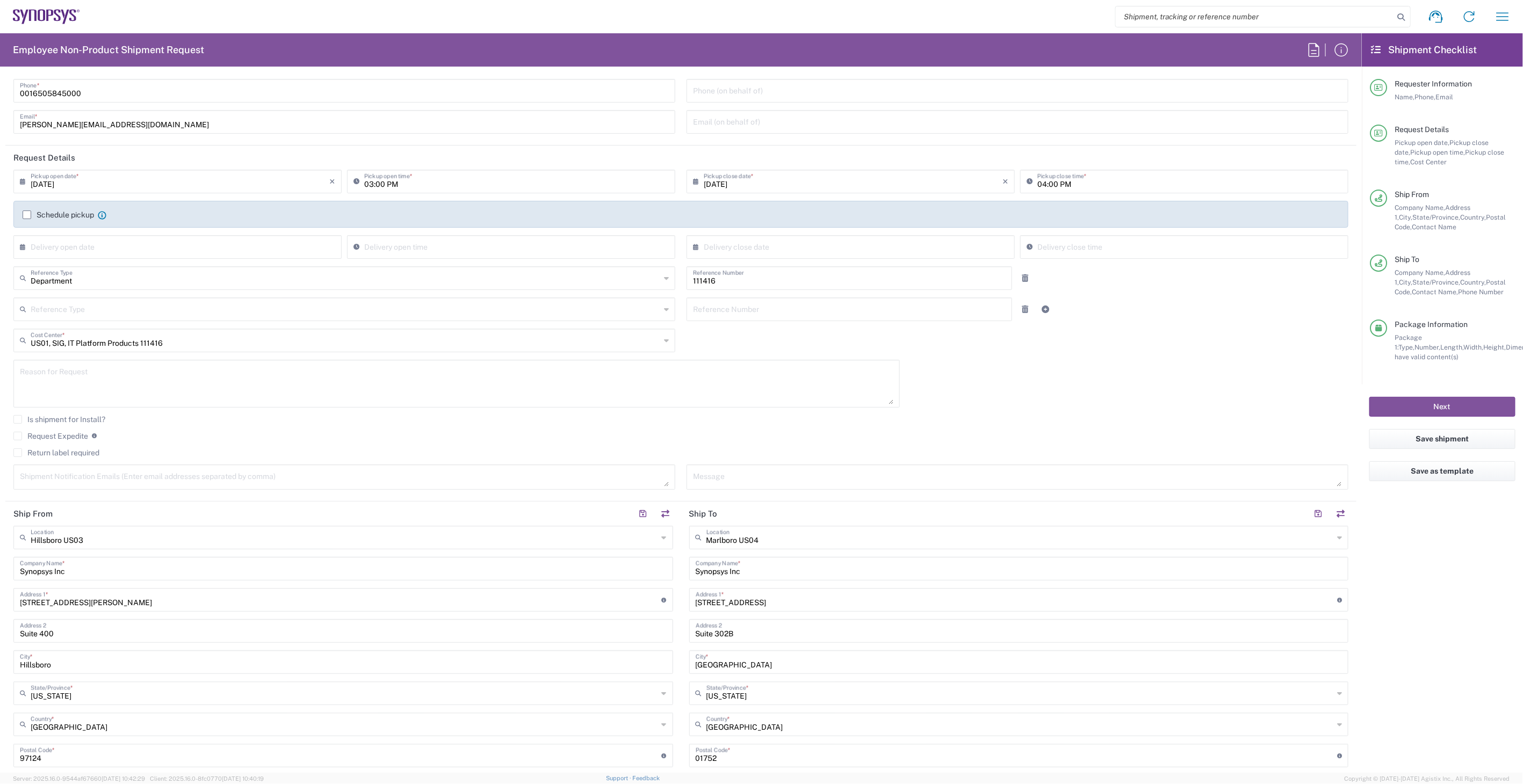
scroll to position [0, 0]
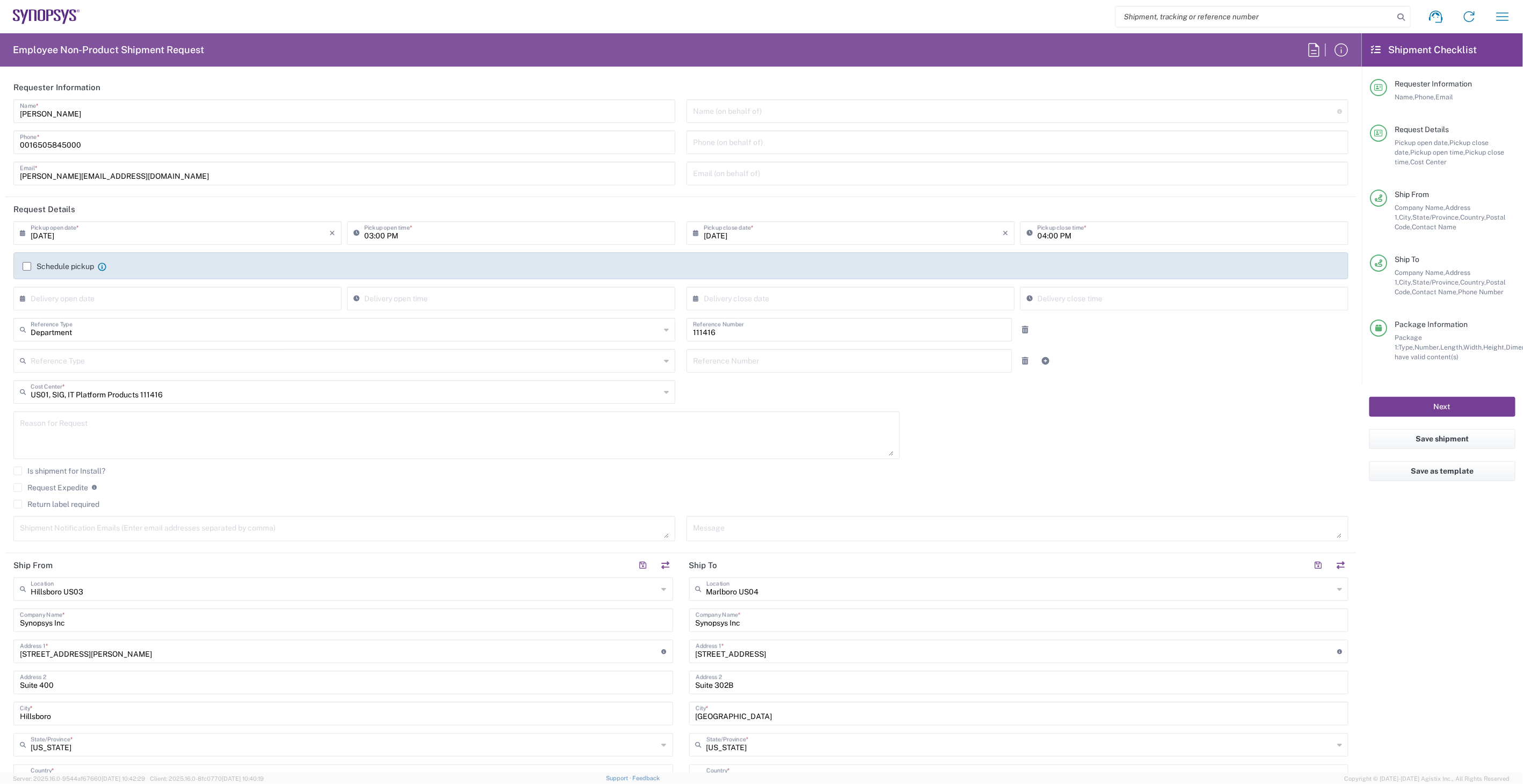
click at [1416, 403] on button "Next" at bounding box center [1443, 406] width 146 height 20
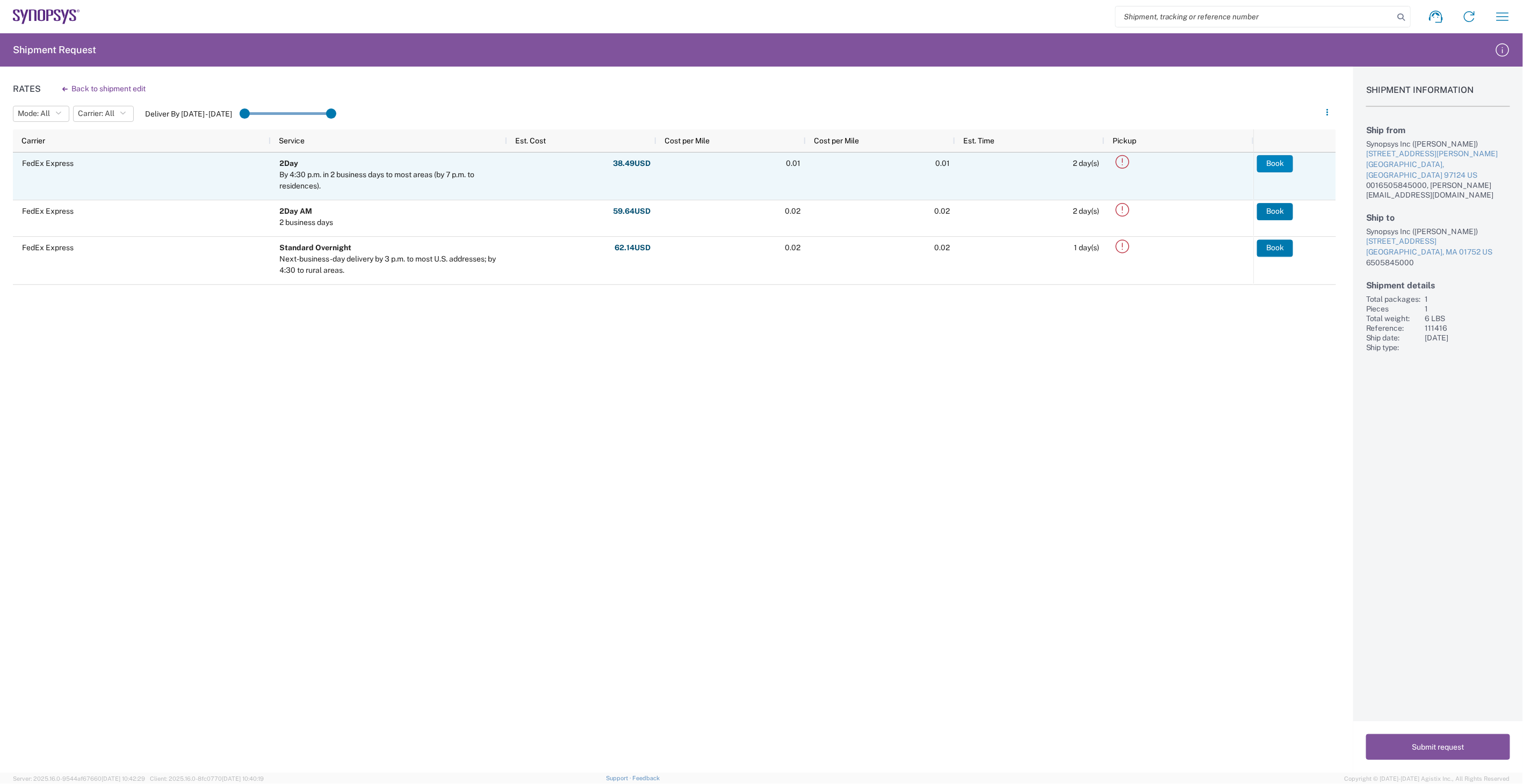
click at [1279, 164] on button "Book" at bounding box center [1275, 163] width 36 height 17
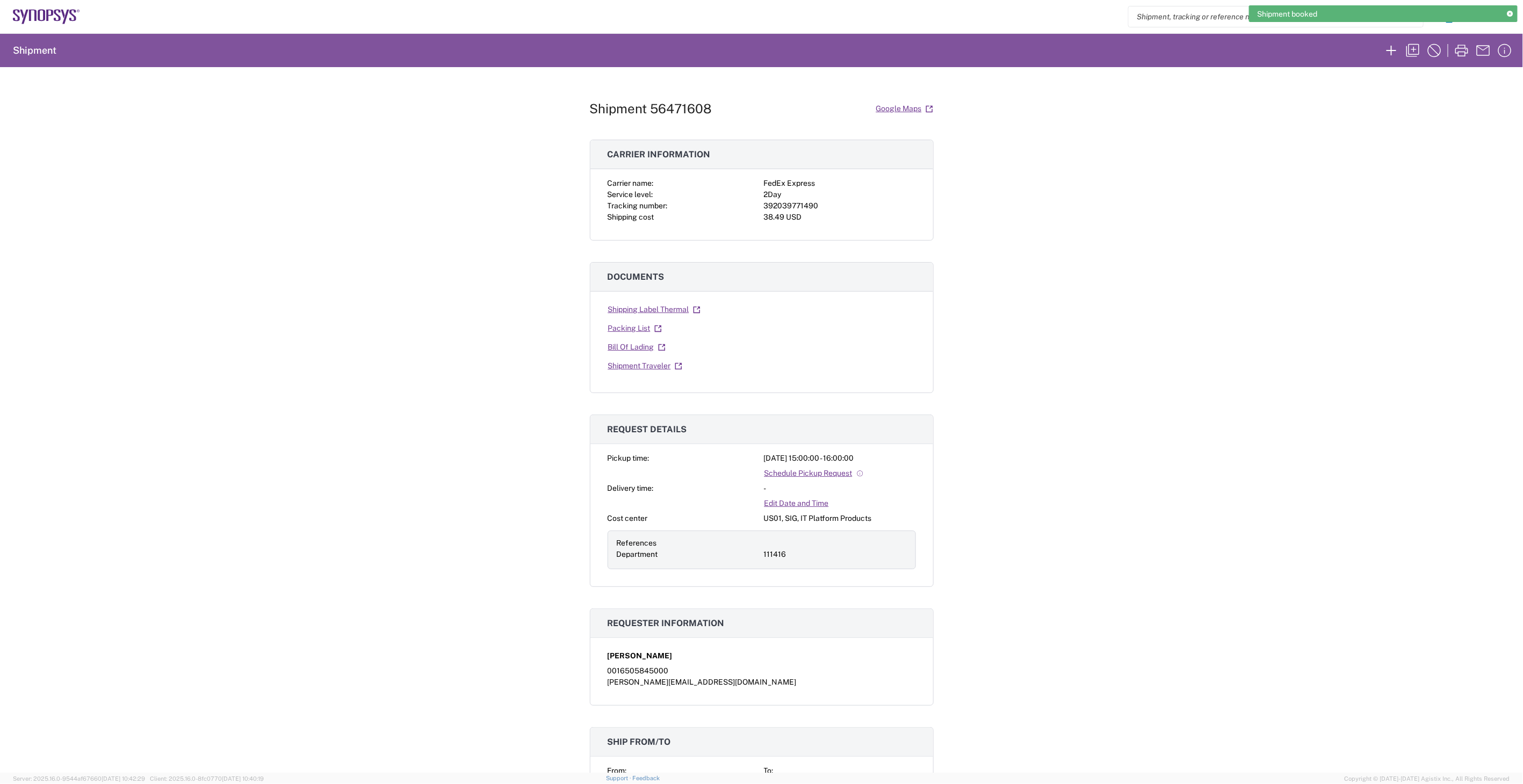
click at [797, 206] on div "392039771490" at bounding box center [840, 206] width 152 height 11
copy div "392039771490"
click at [627, 306] on link "Shipping Label Thermal" at bounding box center [654, 309] width 93 height 19
